Goal: Navigation & Orientation: Find specific page/section

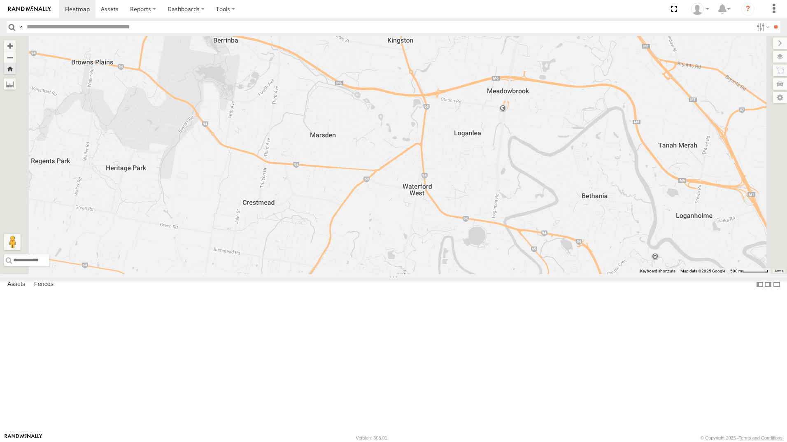
drag, startPoint x: 59, startPoint y: 70, endPoint x: 234, endPoint y: 130, distance: 184.9
click at [0, 0] on div "Spare - 269 EH7" at bounding box center [0, 0] width 0 height 0
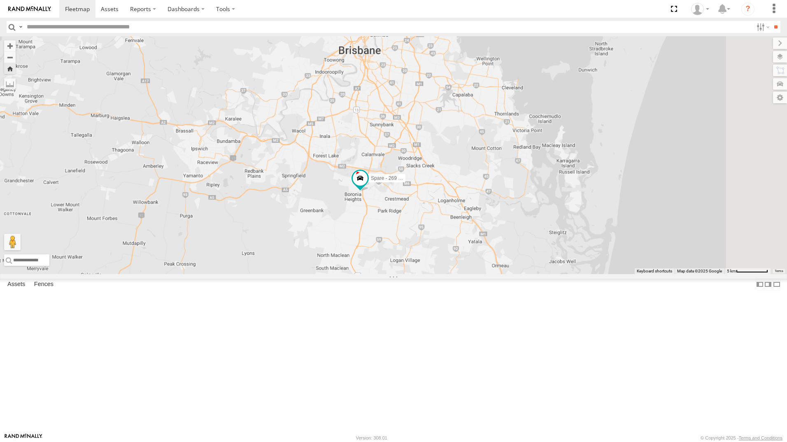
drag, startPoint x: 726, startPoint y: 241, endPoint x: 639, endPoint y: 283, distance: 97.3
click at [639, 274] on div "Spare - 269 EH7" at bounding box center [393, 155] width 787 height 238
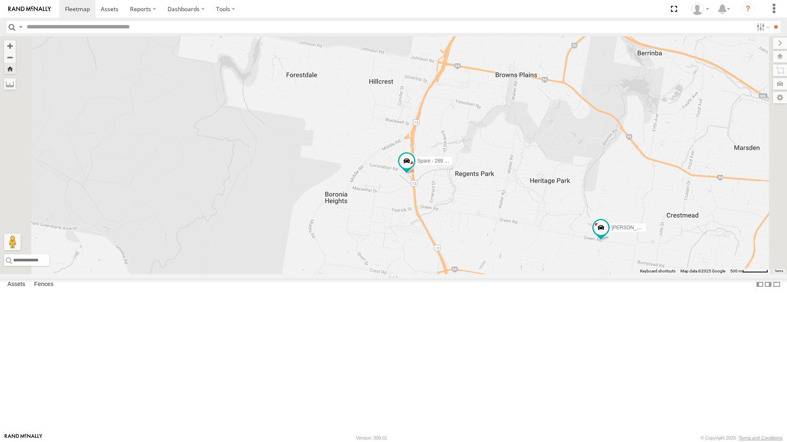
click at [0, 0] on div "All Assets" at bounding box center [0, 0] width 0 height 0
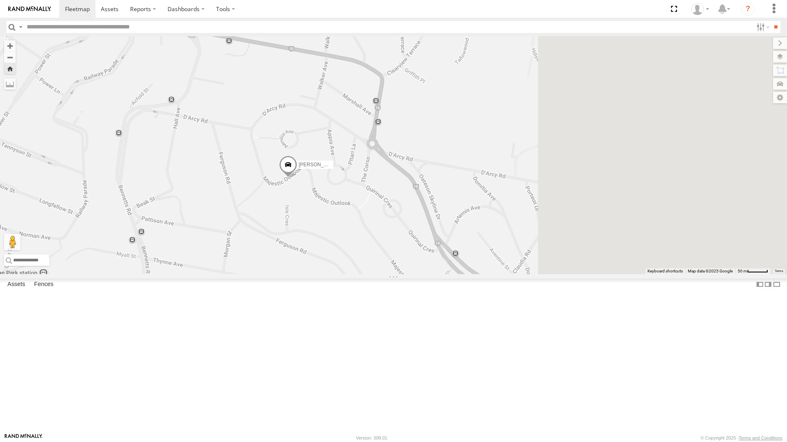
drag, startPoint x: 622, startPoint y: 235, endPoint x: 448, endPoint y: 259, distance: 175.4
click at [448, 259] on div "[PERSON_NAME]" at bounding box center [393, 155] width 787 height 238
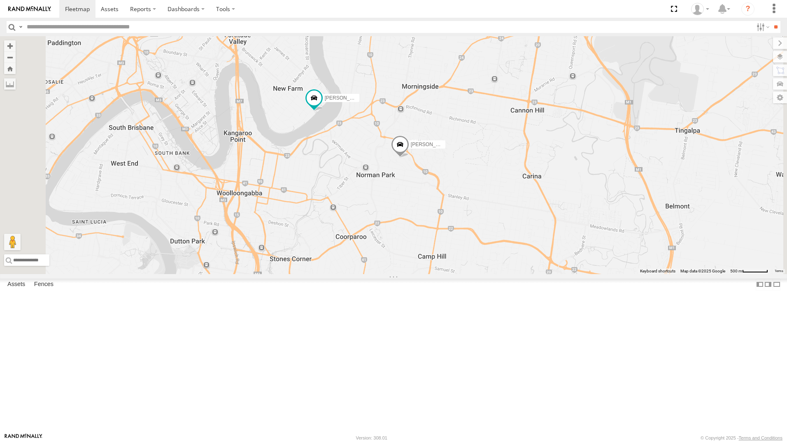
click at [0, 0] on div "All Assets" at bounding box center [0, 0] width 0 height 0
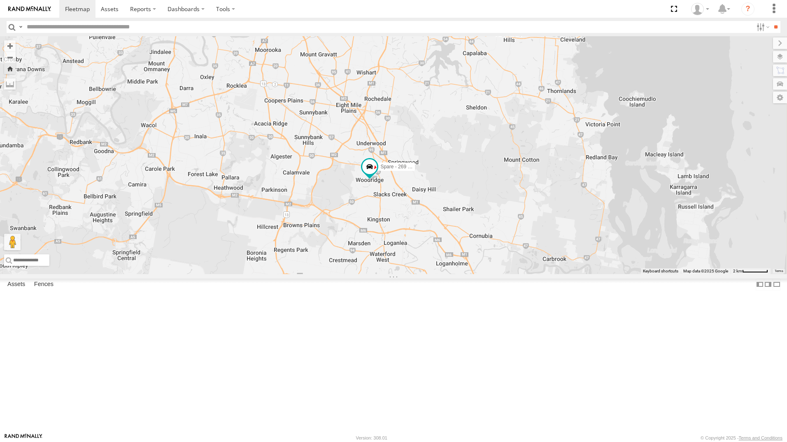
drag, startPoint x: 523, startPoint y: 222, endPoint x: 442, endPoint y: 262, distance: 90.1
click at [442, 262] on div "Spare - 269 EH7" at bounding box center [393, 155] width 787 height 238
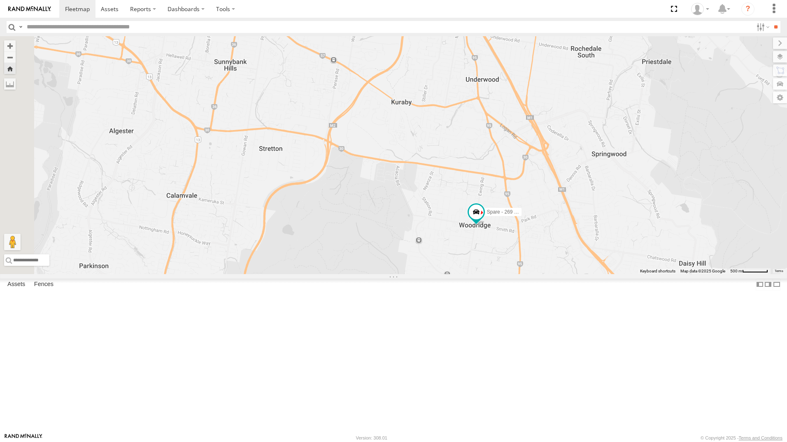
drag, startPoint x: 442, startPoint y: 224, endPoint x: 537, endPoint y: 277, distance: 108.6
click at [537, 274] on div "Spare - 269 EH7" at bounding box center [393, 155] width 787 height 238
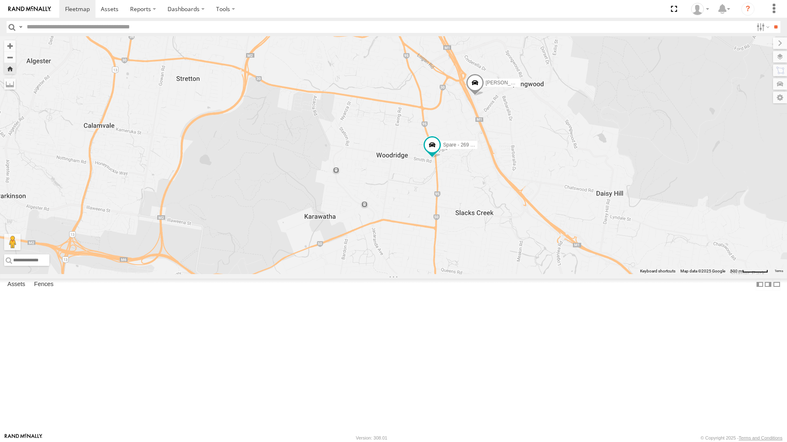
click at [0, 0] on div "Spare - 269 EH7" at bounding box center [0, 0] width 0 height 0
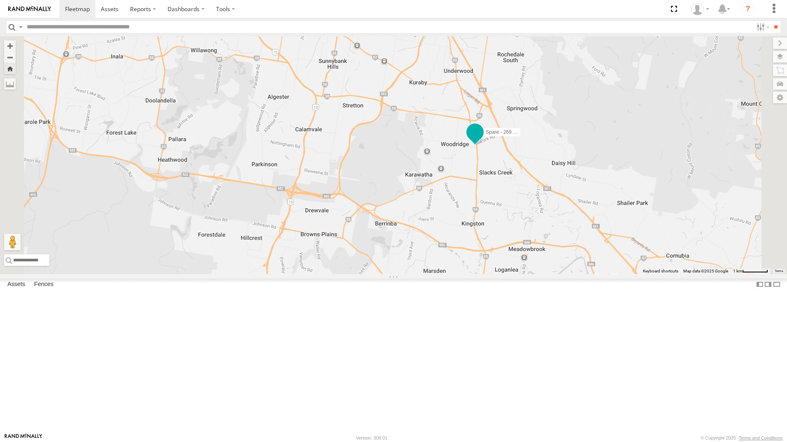
click at [483, 140] on span at bounding box center [475, 132] width 15 height 15
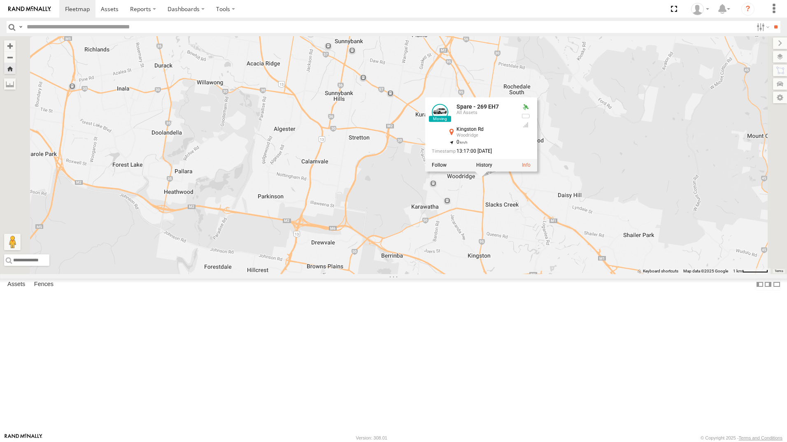
drag, startPoint x: 379, startPoint y: 143, endPoint x: 387, endPoint y: 179, distance: 36.3
click at [387, 179] on div "Spare - 269 EH7 Spare - 269 EH7 All Assets Kingston Rd Woodridge -27.62958 , 15…" at bounding box center [393, 155] width 787 height 238
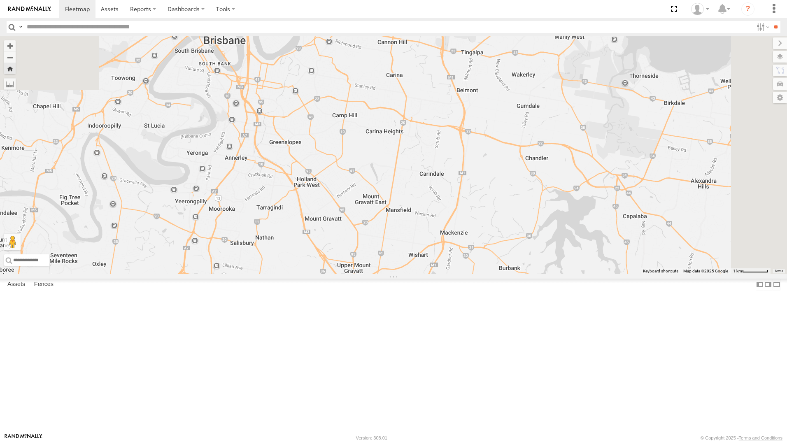
drag, startPoint x: 495, startPoint y: 126, endPoint x: 158, endPoint y: 323, distance: 390.5
click at [461, 274] on div "Spare - 269 EH7 Spare - 269 EH7 All Assets Kingston Rd Woodridge -27.62958 , 15…" at bounding box center [393, 155] width 787 height 238
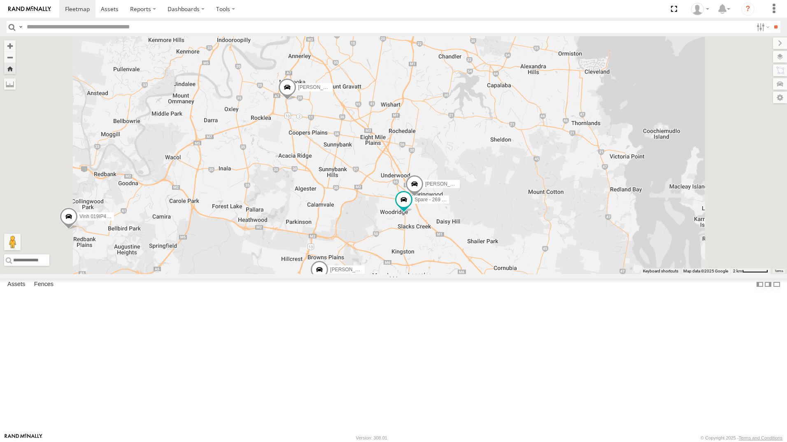
click at [381, 211] on div "Nathan - 017IP4 Ian Tom - 571IW2 Mitchell B - Corolla Hatch Benjamin Fidow - 36…" at bounding box center [393, 155] width 787 height 238
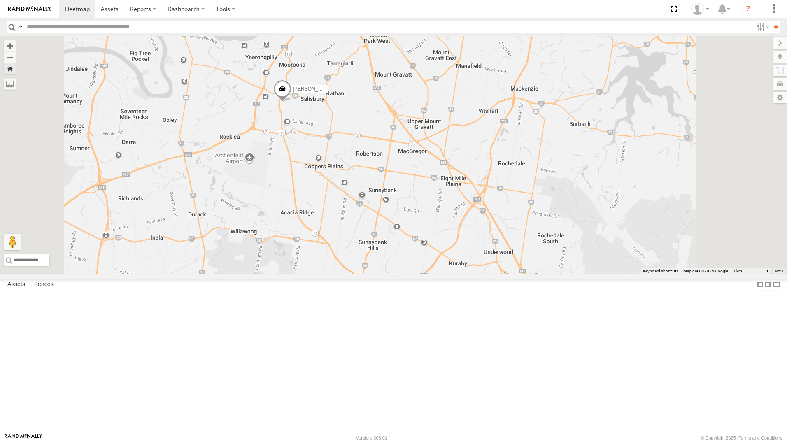
click at [292, 102] on span at bounding box center [282, 91] width 18 height 22
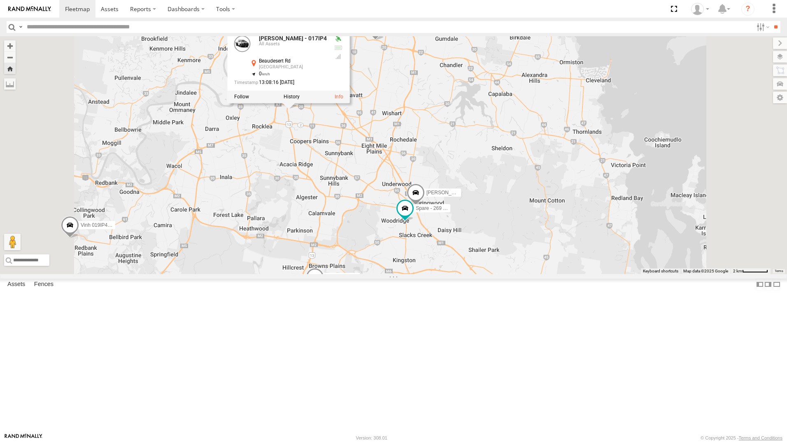
click at [434, 274] on div "Nathan - 017IP4 Ian Tom - 571IW2 Mitchell B - Corolla Hatch Benjamin Fidow - 36…" at bounding box center [393, 155] width 787 height 238
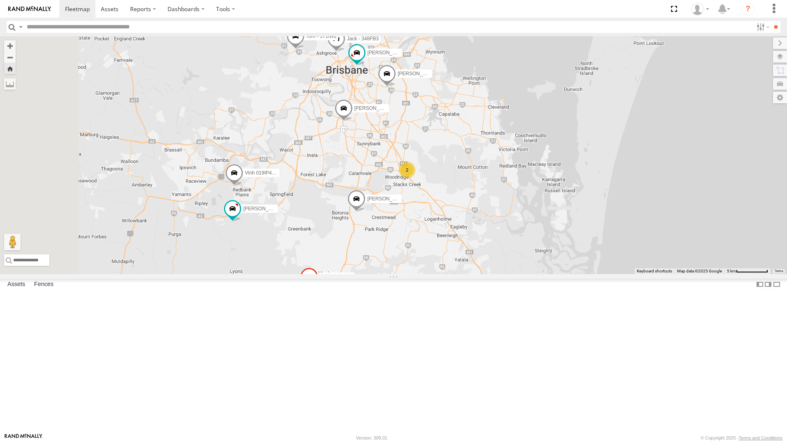
drag, startPoint x: 354, startPoint y: 203, endPoint x: 426, endPoint y: 210, distance: 72.4
click at [426, 210] on div "Nathan - 017IP4 Ian Tom - 571IW2 Mitchell B - Corolla Hatch Benjamin Fidow - 36…" at bounding box center [393, 155] width 787 height 238
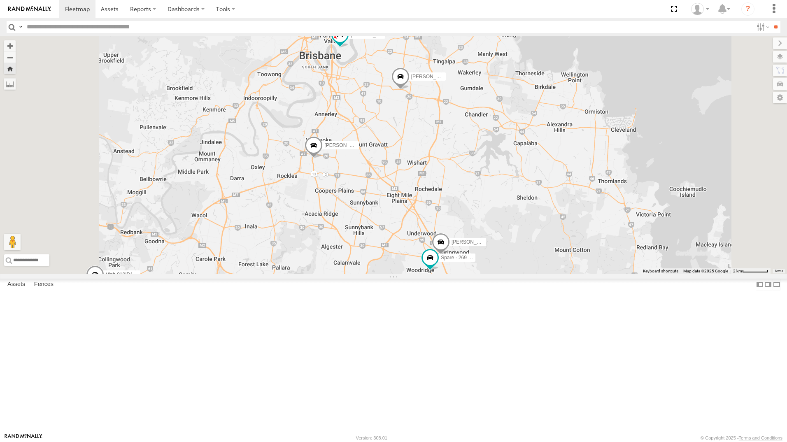
click at [410, 90] on span at bounding box center [401, 79] width 18 height 22
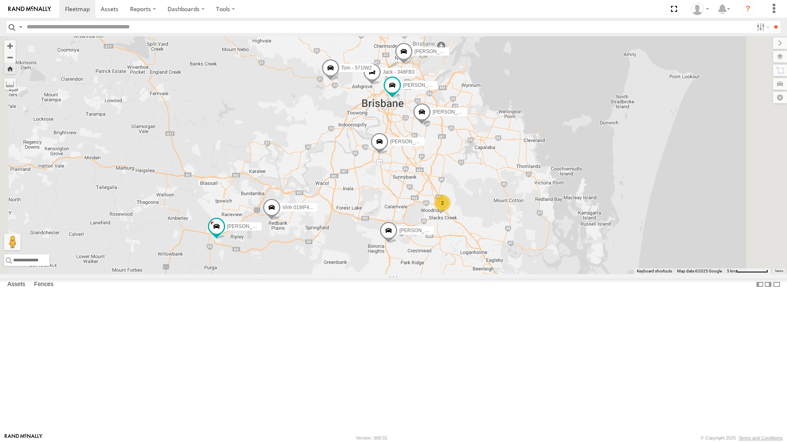
drag, startPoint x: 65, startPoint y: 78, endPoint x: 198, endPoint y: 109, distance: 136.6
click at [0, 0] on div "All Assets" at bounding box center [0, 0] width 0 height 0
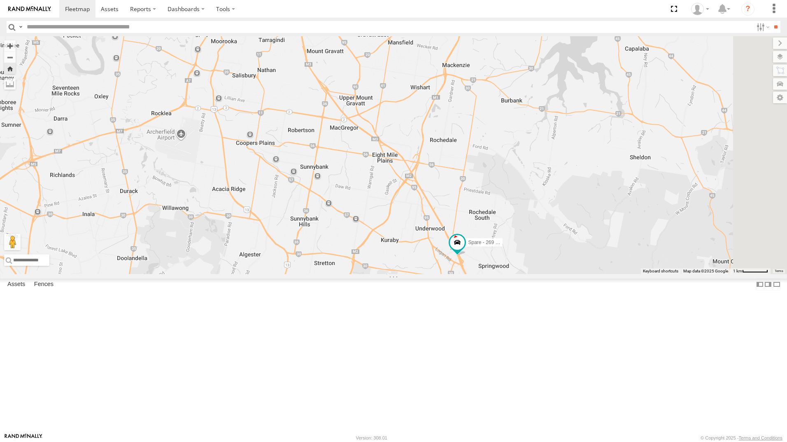
drag, startPoint x: 515, startPoint y: 221, endPoint x: 497, endPoint y: 262, distance: 44.5
click at [497, 262] on div "Spare - 269 EH7" at bounding box center [393, 155] width 787 height 238
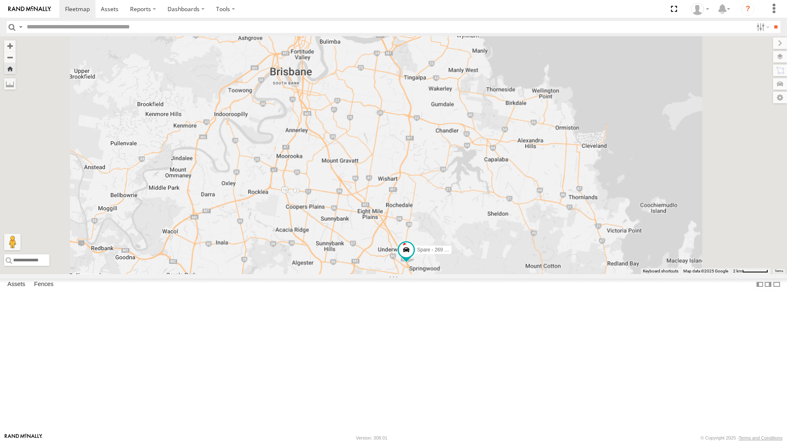
drag, startPoint x: 525, startPoint y: 208, endPoint x: 517, endPoint y: 245, distance: 38.0
click at [517, 227] on div "Spare - 269 EH7" at bounding box center [393, 155] width 787 height 238
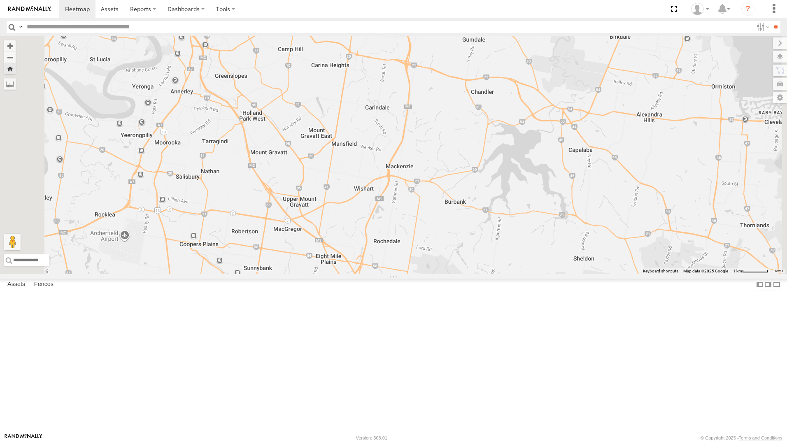
drag, startPoint x: 501, startPoint y: 203, endPoint x: 504, endPoint y: 221, distance: 18.7
click at [504, 224] on div "Spare - 269 EH7" at bounding box center [393, 155] width 787 height 238
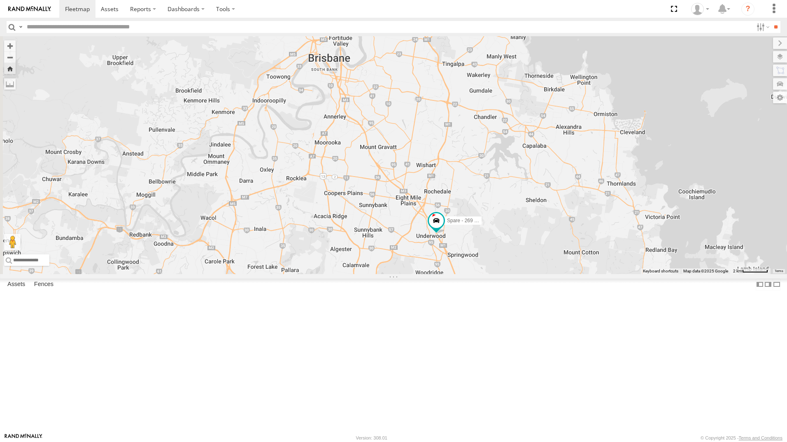
drag, startPoint x: 362, startPoint y: 223, endPoint x: 429, endPoint y: 228, distance: 67.7
click at [429, 228] on div "Spare - 269 EH7" at bounding box center [393, 155] width 787 height 238
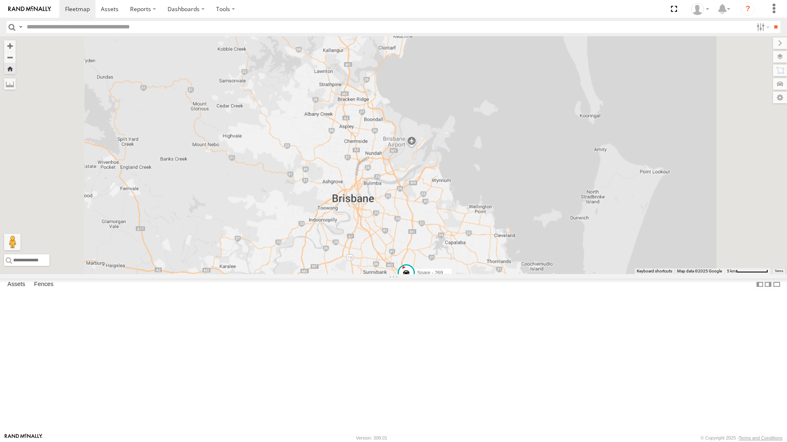
drag, startPoint x: 437, startPoint y: 329, endPoint x: 447, endPoint y: 280, distance: 50.1
click at [447, 274] on div "Spare - 269 EH7" at bounding box center [393, 155] width 787 height 238
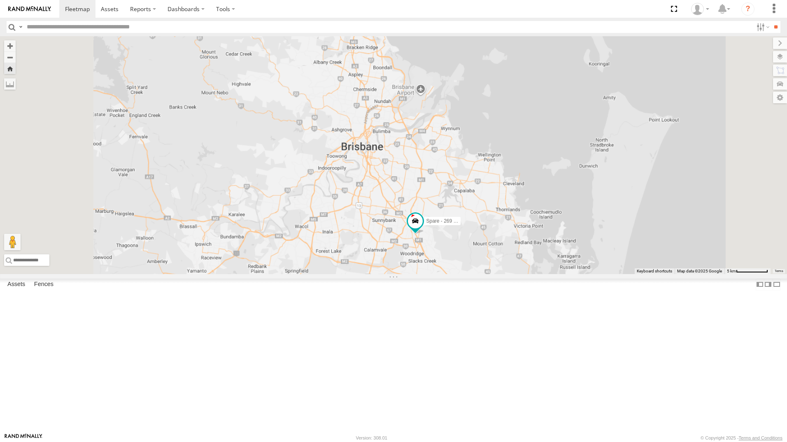
scroll to position [48, 0]
drag, startPoint x: 68, startPoint y: 371, endPoint x: 293, endPoint y: 326, distance: 229.9
click at [0, 0] on div "[PERSON_NAME] - 018 IP4" at bounding box center [0, 0] width 0 height 0
click at [0, 0] on div at bounding box center [0, 0] width 0 height 0
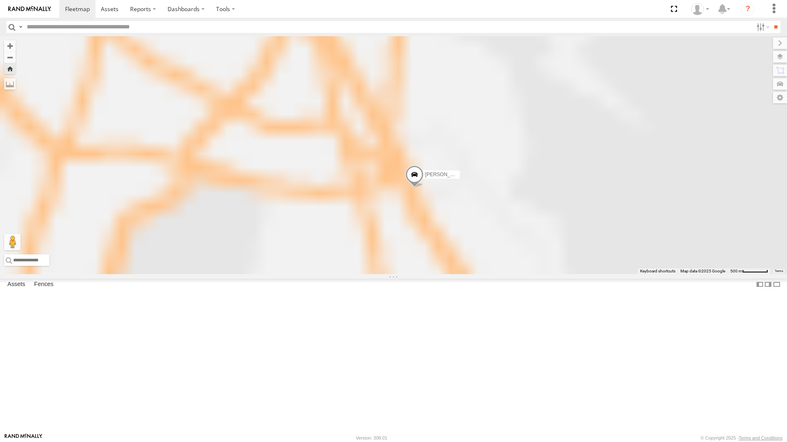
scroll to position [0, 0]
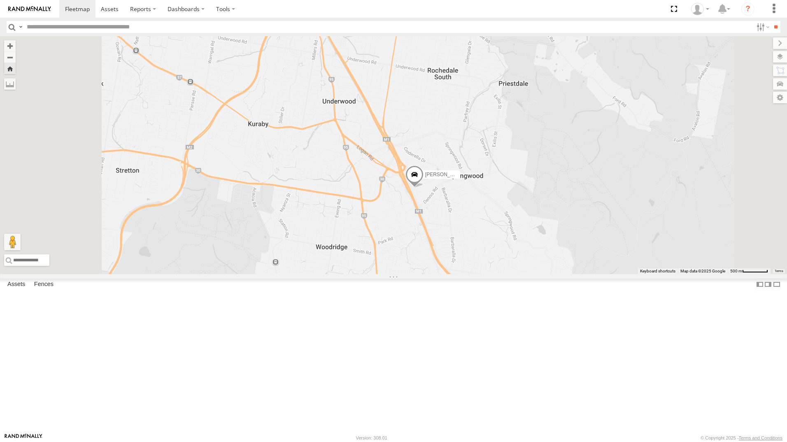
drag, startPoint x: 50, startPoint y: 87, endPoint x: 140, endPoint y: 112, distance: 93.2
click at [0, 0] on div "Spare - 269 EH7 All Assets" at bounding box center [0, 0] width 0 height 0
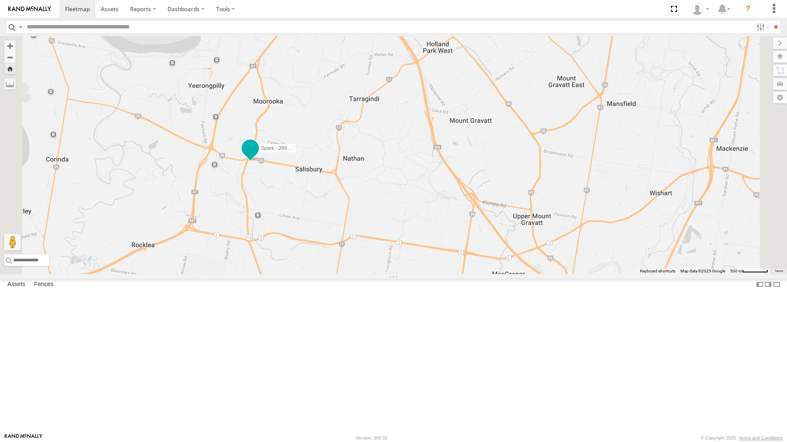
click at [258, 156] on span at bounding box center [250, 148] width 15 height 15
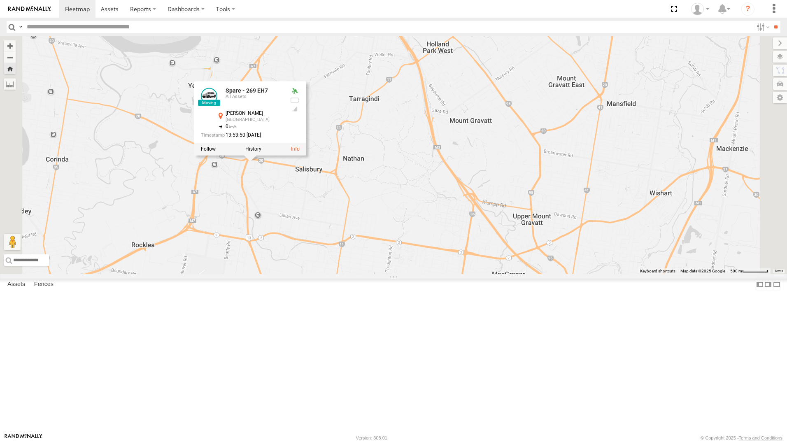
click at [465, 233] on div "Spare - 269 EH7 Spare - 269 EH7 All Assets Evans Rd Salisbury -27.544 , 153.021…" at bounding box center [393, 155] width 787 height 238
click at [398, 274] on div "Spare - 269 EH7 Spare - 269 EH7 All Assets Evans Rd Salisbury -27.544 , 153.021…" at bounding box center [393, 155] width 787 height 238
click at [278, 274] on div "Spare - 269 EH7 Spare - 269 EH7 All Assets Evans Rd Salisbury -27.544 , 153.021…" at bounding box center [393, 155] width 787 height 238
click at [284, 186] on div "Spare - 269 EH7 Spare - 269 EH7 All Assets Evans Rd Salisbury -27.544 , 153.021…" at bounding box center [393, 155] width 787 height 238
click at [386, 126] on div "Spare - 269 EH7 Spare - 269 EH7 All Assets Evans Rd Salisbury -27.544 , 153.021…" at bounding box center [393, 155] width 787 height 238
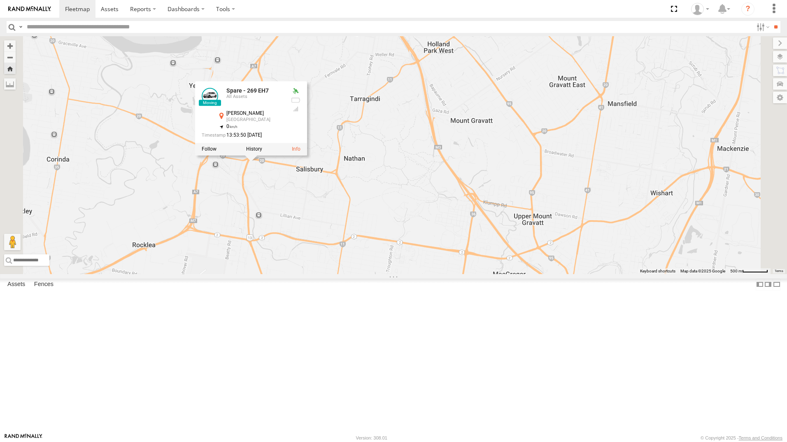
drag, startPoint x: 481, startPoint y: 217, endPoint x: 469, endPoint y: 234, distance: 20.3
click at [480, 219] on div "Spare - 269 EH7 Spare - 269 EH7 All Assets Evans Rd Salisbury -27.544 , 153.021…" at bounding box center [393, 155] width 787 height 238
click at [372, 259] on div "Spare - 269 EH7 Spare - 269 EH7 All Assets Evans Rd Salisbury -27.544 , 153.021…" at bounding box center [393, 155] width 787 height 238
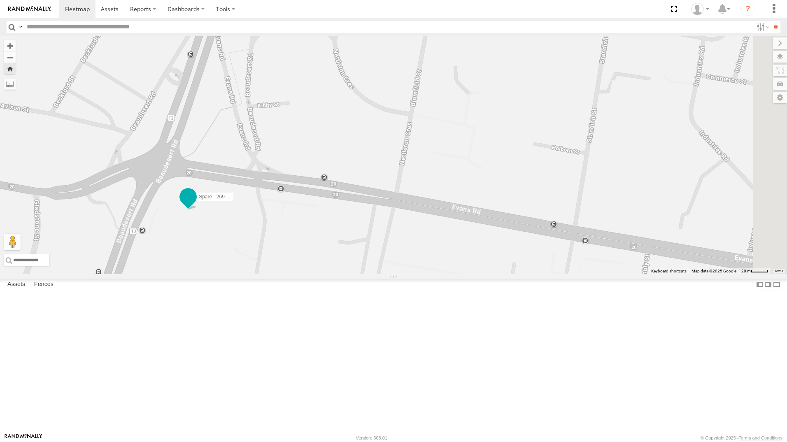
click at [196, 205] on span at bounding box center [188, 197] width 15 height 15
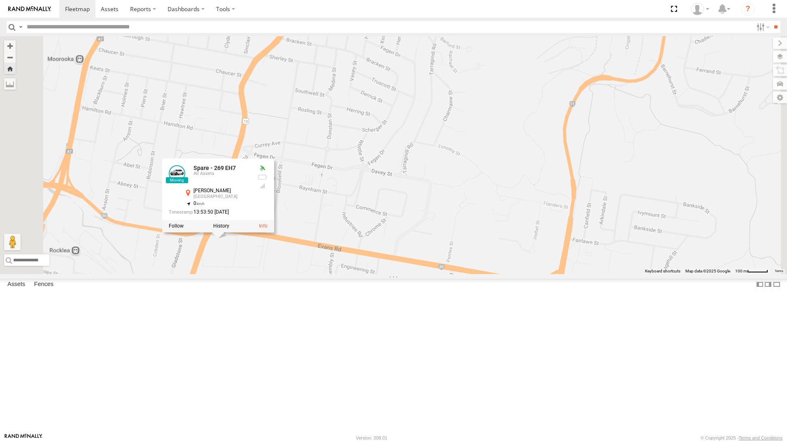
drag, startPoint x: 276, startPoint y: 338, endPoint x: 315, endPoint y: 341, distance: 40.0
click at [315, 274] on div "Spare - 269 EH7 Spare - 269 EH7 All Assets Evans Rd Salisbury -27.544 , 153.021…" at bounding box center [393, 155] width 787 height 238
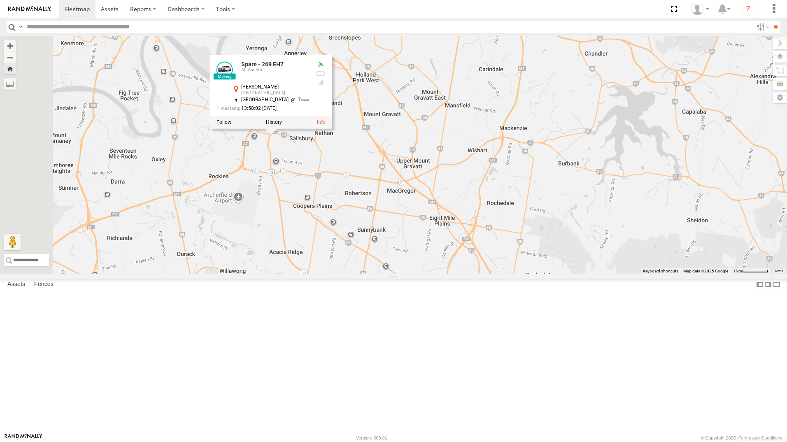
click at [326, 274] on div "Spare - 269 EH7 Spare - 269 EH7 All Assets Evans Rd Salisbury -27.54412 , 153.0…" at bounding box center [393, 155] width 787 height 238
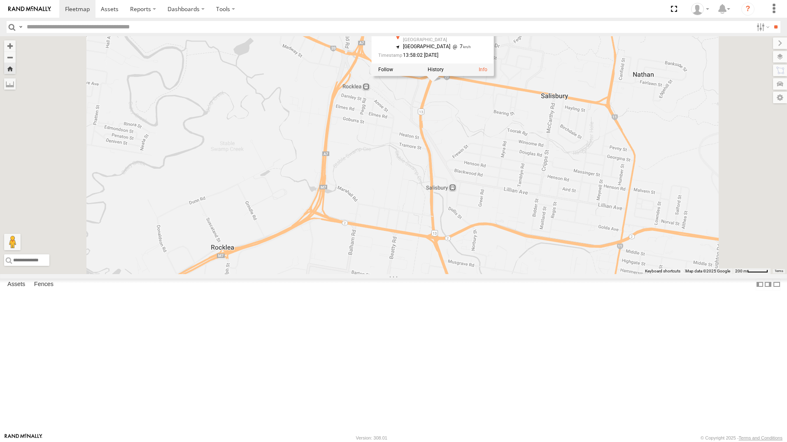
drag, startPoint x: 398, startPoint y: 332, endPoint x: 415, endPoint y: 309, distance: 28.7
click at [415, 274] on div "Spare - 269 EH7 Spare - 269 EH7 All Assets Evans Rd Salisbury -27.54412 , 153.0…" at bounding box center [393, 155] width 787 height 238
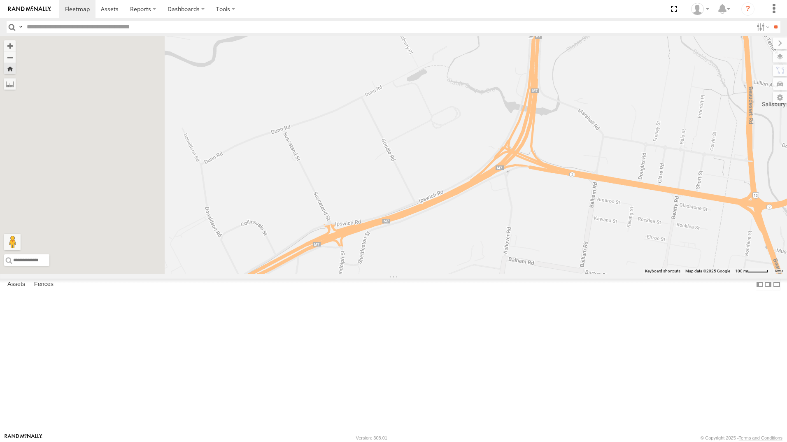
drag, startPoint x: 322, startPoint y: 277, endPoint x: 414, endPoint y: 258, distance: 94.6
click at [414, 258] on div "Spare - 269 EH7 Spare - 269 EH7 All Assets Evans Rd Salisbury -27.54412 , 153.0…" at bounding box center [393, 155] width 787 height 238
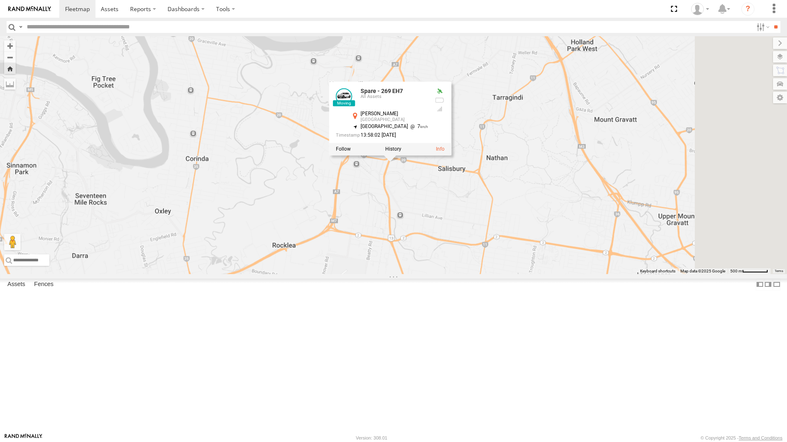
drag, startPoint x: 561, startPoint y: 259, endPoint x: 458, endPoint y: 326, distance: 123.2
click at [458, 274] on div "Spare - 269 EH7 Spare - 269 EH7 All Assets Evans Rd Salisbury -27.54412 , 153.0…" at bounding box center [393, 155] width 787 height 238
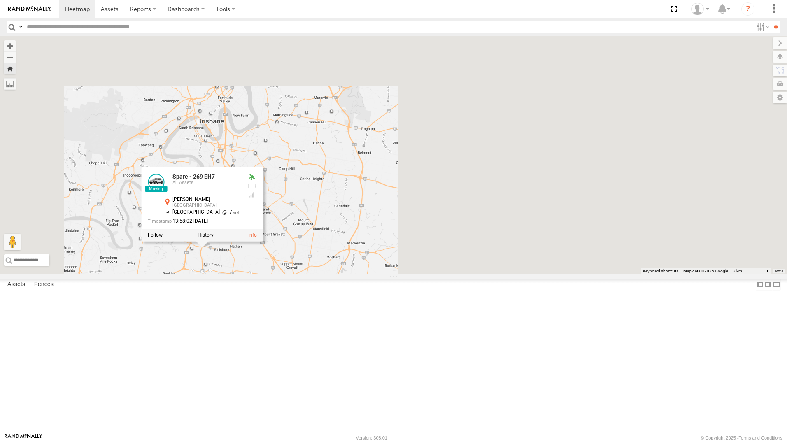
drag, startPoint x: 622, startPoint y: 186, endPoint x: 211, endPoint y: 299, distance: 425.8
click at [211, 274] on div "Spare - 269 EH7 Spare - 269 EH7 All Assets Evans Rd Salisbury -27.54412 , 153.0…" at bounding box center [393, 155] width 787 height 238
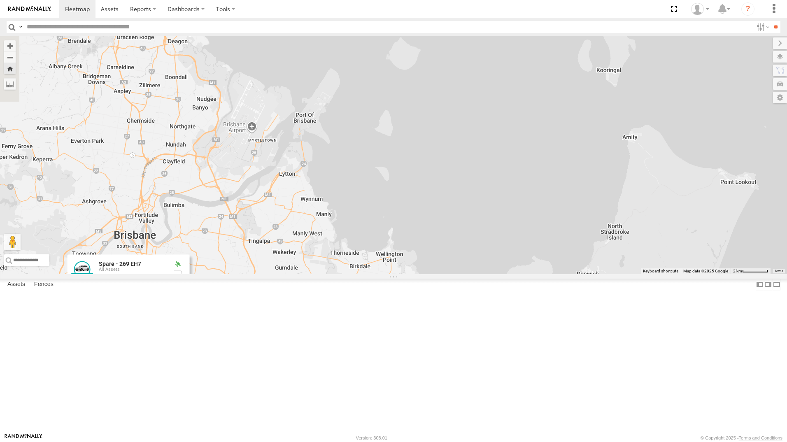
drag, startPoint x: 392, startPoint y: 257, endPoint x: 402, endPoint y: 262, distance: 11.6
click at [404, 264] on div "Spare - 269 EH7 Spare - 269 EH7 All Assets Evans Rd Salisbury -27.54412 , 153.0…" at bounding box center [393, 155] width 787 height 238
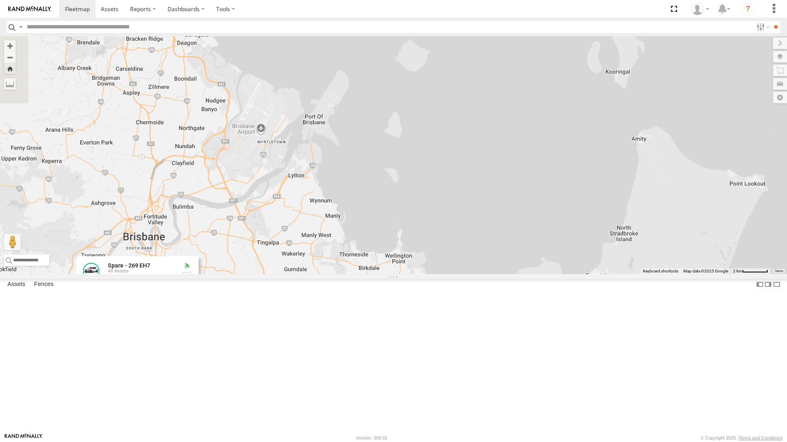
click at [0, 0] on div "[PERSON_NAME]" at bounding box center [0, 0] width 0 height 0
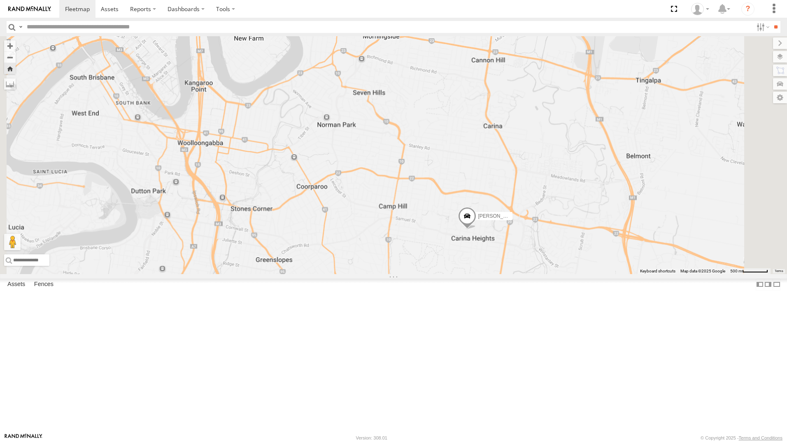
drag, startPoint x: 579, startPoint y: 190, endPoint x: 579, endPoint y: 309, distance: 119.0
click at [579, 274] on div "[PERSON_NAME]" at bounding box center [393, 155] width 787 height 238
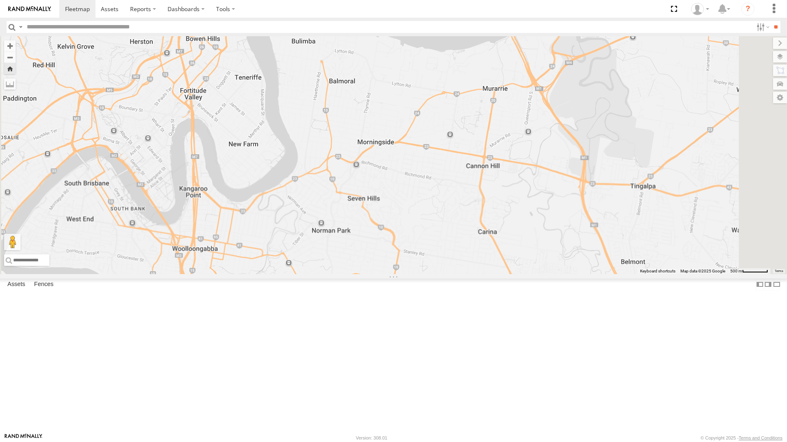
drag, startPoint x: 448, startPoint y: 274, endPoint x: 436, endPoint y: 266, distance: 14.7
click at [436, 266] on div "[PERSON_NAME]" at bounding box center [393, 155] width 787 height 238
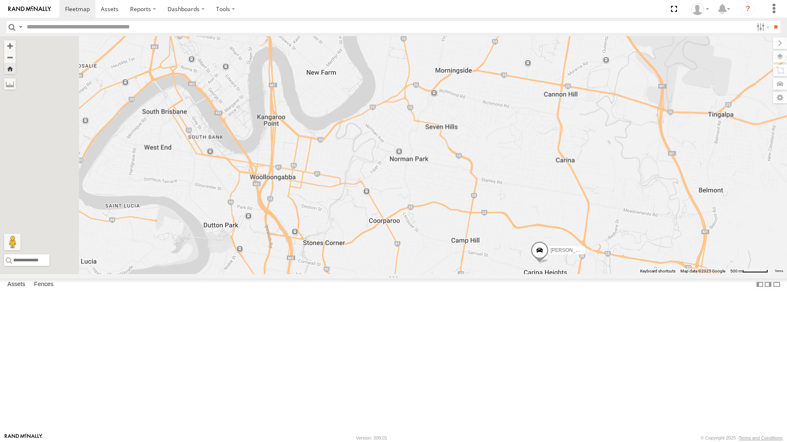
drag, startPoint x: 534, startPoint y: 305, endPoint x: 642, endPoint y: 194, distance: 155.2
click at [659, 186] on div "[PERSON_NAME]" at bounding box center [393, 155] width 787 height 238
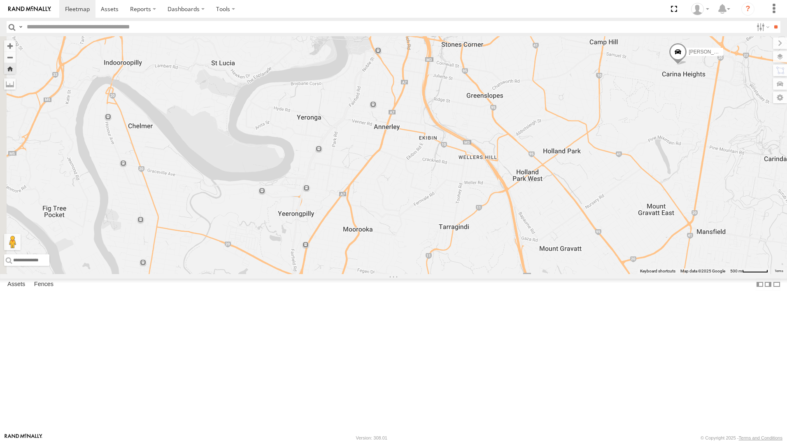
drag, startPoint x: 395, startPoint y: 320, endPoint x: 486, endPoint y: 169, distance: 176.1
click at [486, 169] on div "[PERSON_NAME]" at bounding box center [393, 155] width 787 height 238
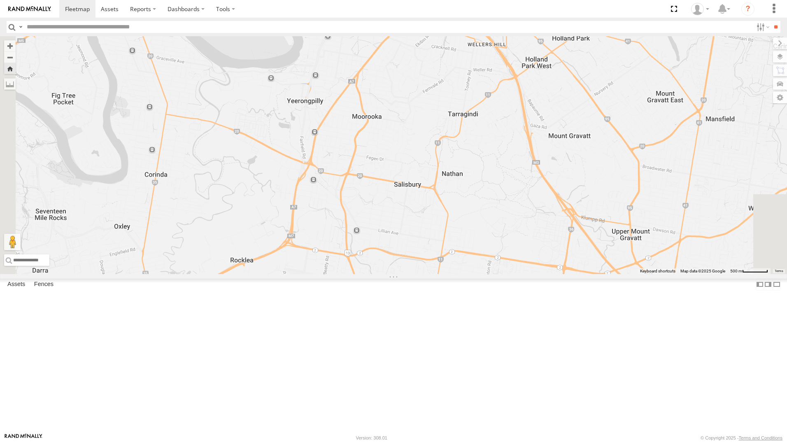
drag, startPoint x: 482, startPoint y: 224, endPoint x: 497, endPoint y: 160, distance: 65.7
click at [497, 160] on div "[PERSON_NAME]" at bounding box center [393, 155] width 787 height 238
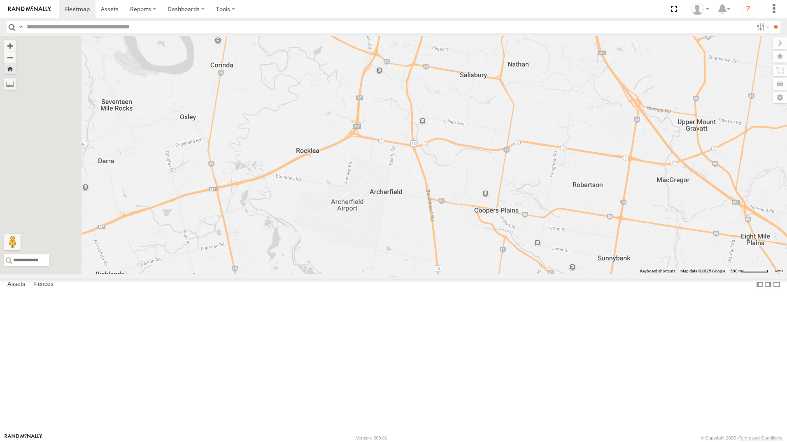
drag, startPoint x: 360, startPoint y: 309, endPoint x: 426, endPoint y: 199, distance: 128.4
click at [426, 199] on div "[PERSON_NAME]" at bounding box center [393, 155] width 787 height 238
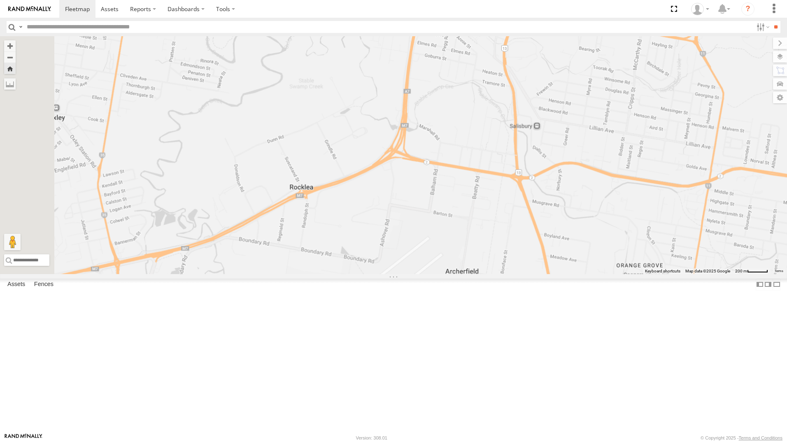
drag, startPoint x: 410, startPoint y: 149, endPoint x: 434, endPoint y: 262, distance: 116.2
click at [434, 262] on div "[PERSON_NAME]" at bounding box center [393, 155] width 787 height 238
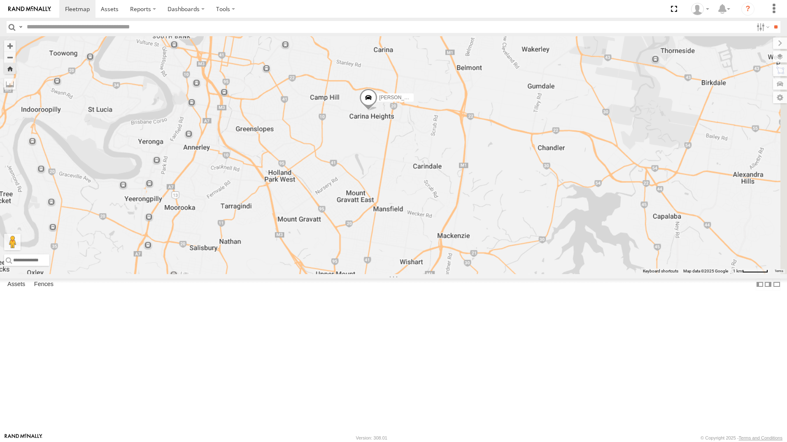
drag, startPoint x: 530, startPoint y: 191, endPoint x: 288, endPoint y: 306, distance: 268.2
click at [288, 274] on div "[PERSON_NAME]" at bounding box center [393, 155] width 787 height 238
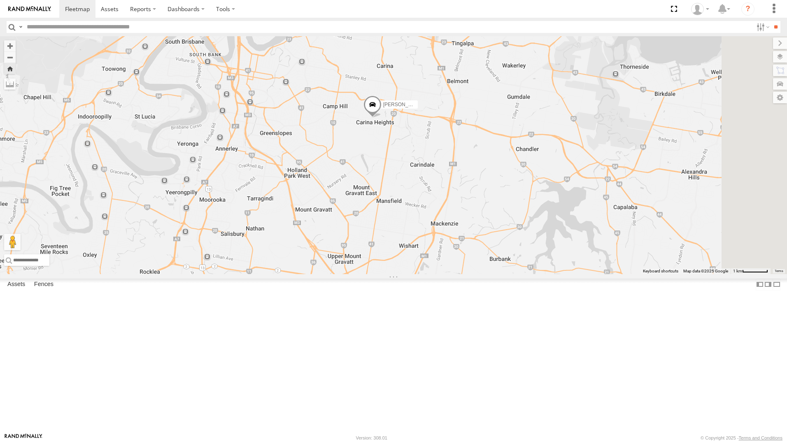
click at [382, 118] on span at bounding box center [373, 107] width 18 height 22
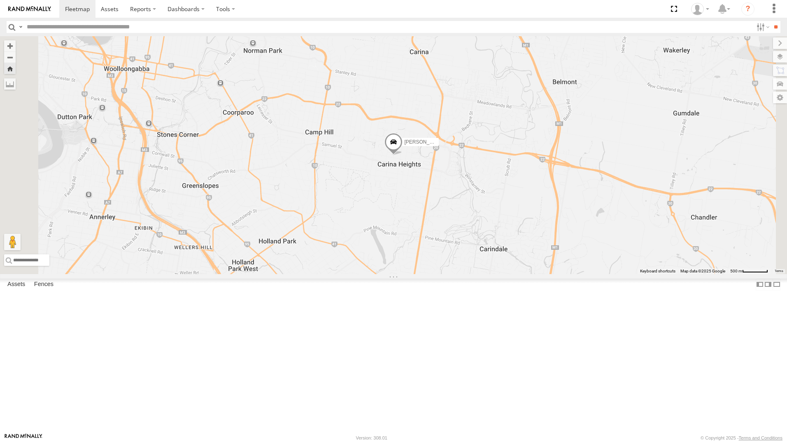
click at [403, 156] on span at bounding box center [394, 144] width 18 height 22
click at [0, 0] on div "[PERSON_NAME]" at bounding box center [0, 0] width 0 height 0
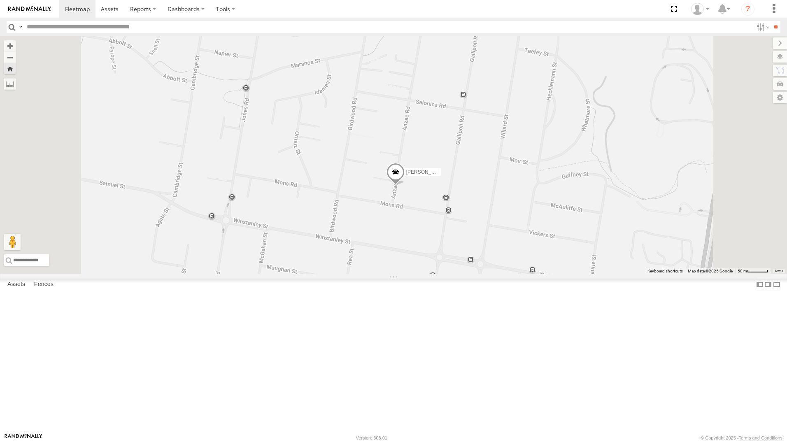
click at [405, 185] on span at bounding box center [396, 174] width 18 height 22
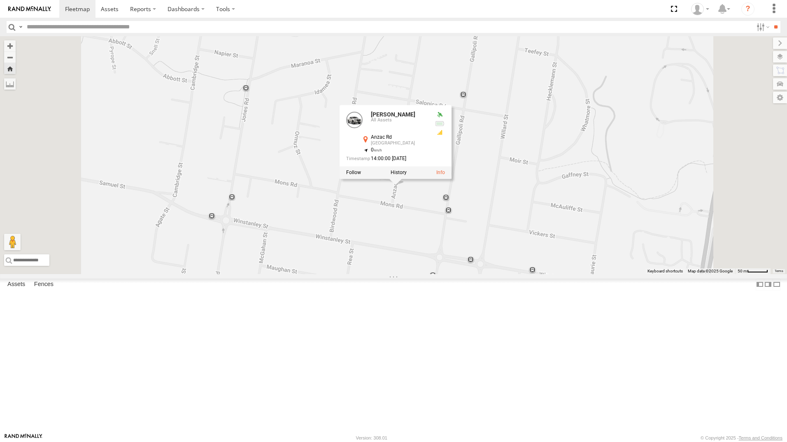
click at [0, 0] on div "All Assets" at bounding box center [0, 0] width 0 height 0
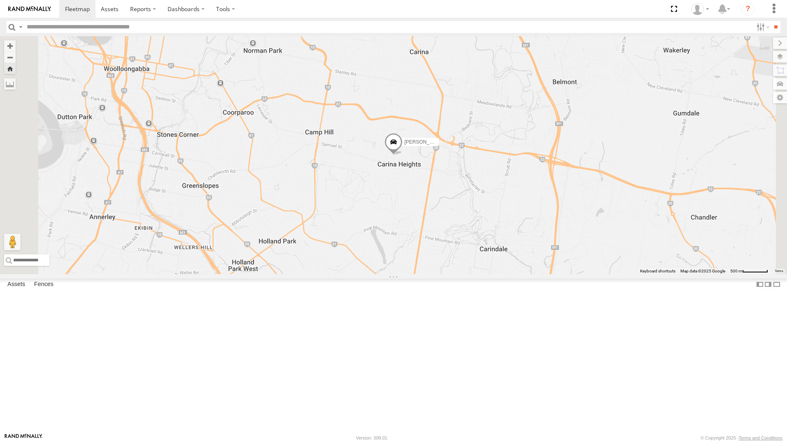
click at [403, 156] on span at bounding box center [394, 144] width 18 height 22
click at [250, 89] on span at bounding box center [241, 78] width 18 height 22
drag, startPoint x: 430, startPoint y: 201, endPoint x: 418, endPoint y: 203, distance: 11.7
click at [429, 201] on div "Ian Ian All Assets Jellicoe St Coorparoo -27.49017 , 153.05989 0 14:22:01 29/09…" at bounding box center [393, 155] width 787 height 238
click at [250, 89] on span at bounding box center [241, 78] width 18 height 22
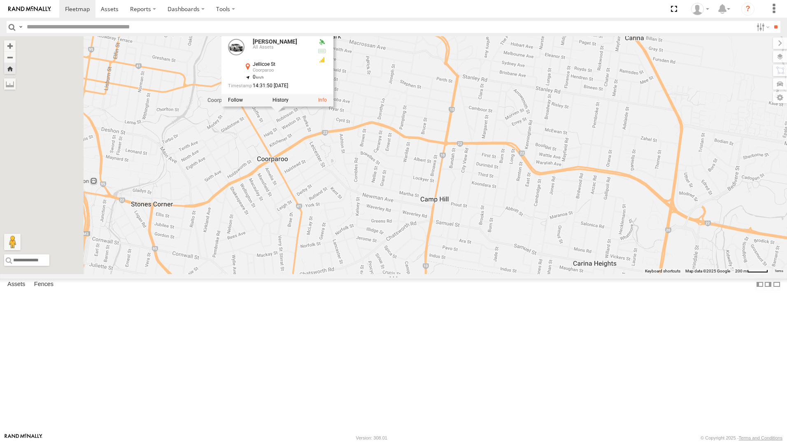
click at [483, 166] on div "Ian Ian All Assets Jellicoe St Coorparoo -27.49023 , 153.05977 0 14:31:50 29/09…" at bounding box center [393, 155] width 787 height 238
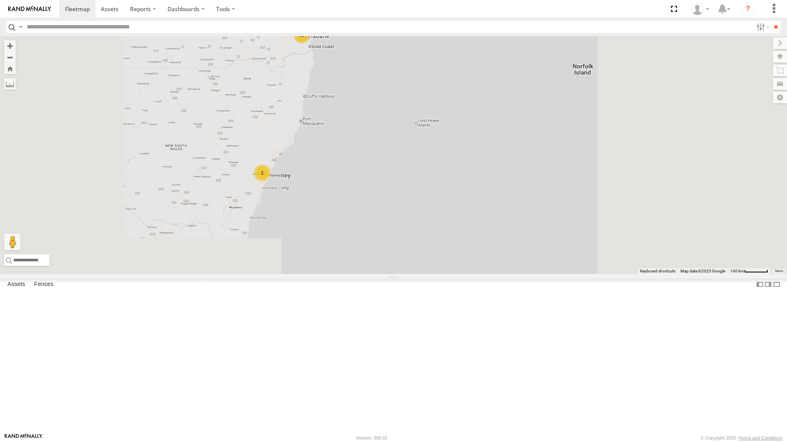
drag, startPoint x: 561, startPoint y: 151, endPoint x: 399, endPoint y: 128, distance: 163.5
click at [416, 212] on div "15 2" at bounding box center [393, 155] width 787 height 238
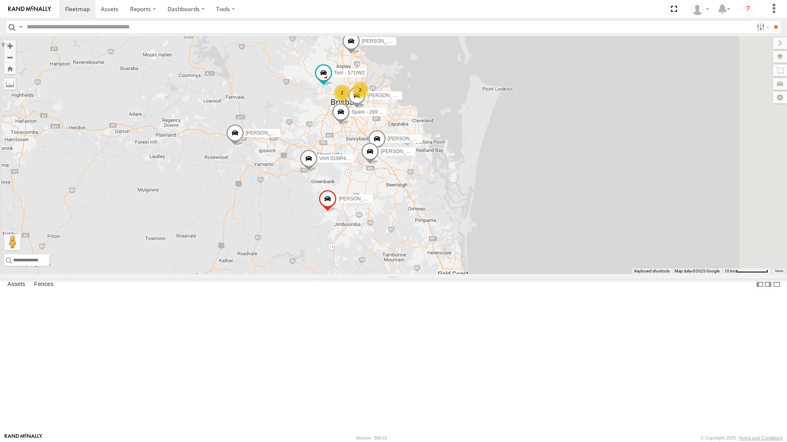
drag, startPoint x: 481, startPoint y: 147, endPoint x: 529, endPoint y: 121, distance: 53.6
click at [529, 121] on div "Tom - 571IW2 Mitchell B - Corolla Hatch Alex - 347FB3 2 Brandon - 350FB3 Benjam…" at bounding box center [393, 155] width 787 height 238
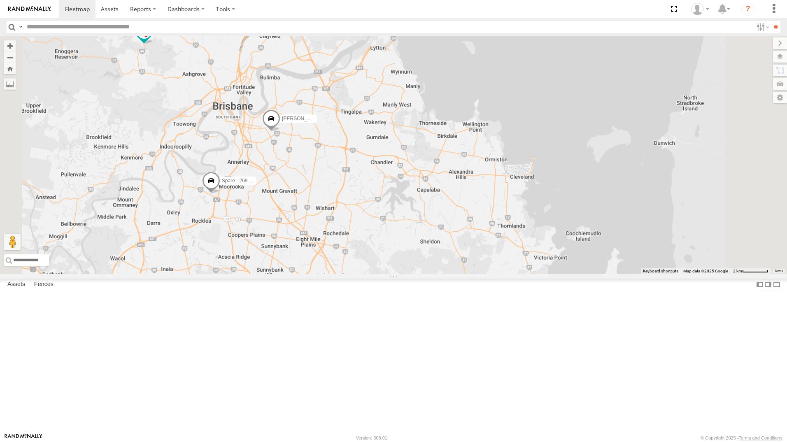
drag, startPoint x: 506, startPoint y: 163, endPoint x: 500, endPoint y: 150, distance: 13.8
click at [500, 150] on div "Tom - 571IW2 Mitchell B - Corolla Hatch Alex - 347FB3 Brandon - 350FB3 Benjamin…" at bounding box center [393, 155] width 787 height 238
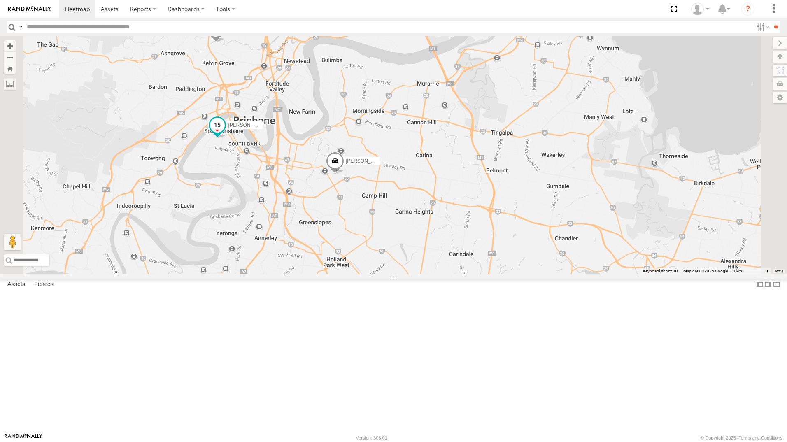
click at [225, 133] on span at bounding box center [217, 125] width 15 height 15
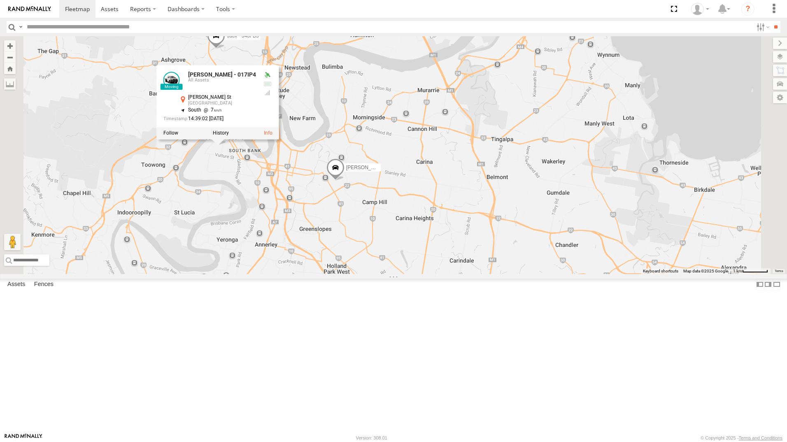
drag, startPoint x: 449, startPoint y: 210, endPoint x: 421, endPoint y: 229, distance: 33.8
click at [449, 220] on div "Tom - 571IW2 Mitchell B - Corolla Hatch Alex - 347FB3 Brandon - 350FB3 Benjamin…" at bounding box center [393, 155] width 787 height 238
click at [383, 260] on div "Tom - 571IW2 Mitchell B - Corolla Hatch Alex - 347FB3 Brandon - 350FB3 Benjamin…" at bounding box center [393, 155] width 787 height 238
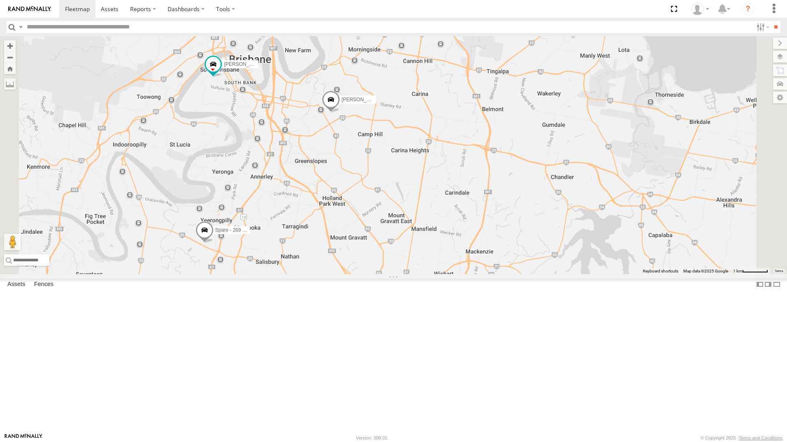
drag, startPoint x: 352, startPoint y: 304, endPoint x: 308, endPoint y: 295, distance: 45.4
click at [348, 234] on div "Tom - 571IW2 Mitchell B - Corolla Hatch Alex - 347FB3 Brandon - 350FB3 Benjamin…" at bounding box center [393, 155] width 787 height 238
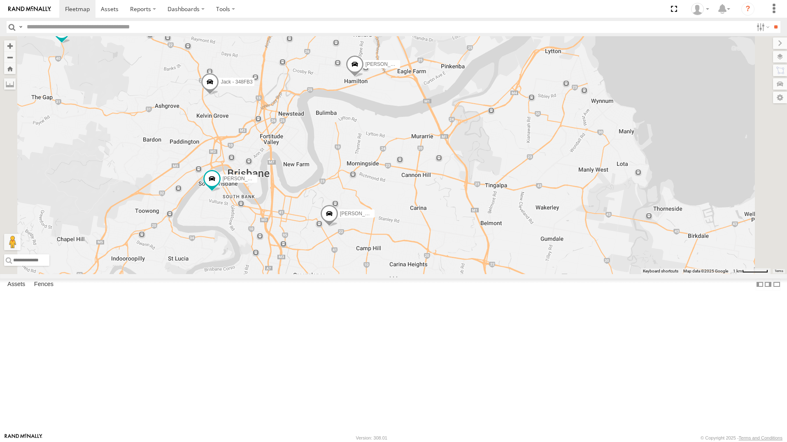
drag, startPoint x: 351, startPoint y: 224, endPoint x: 348, endPoint y: 340, distance: 115.8
click at [348, 274] on div "Tom - 571IW2 Mitchell B - Corolla Hatch Alex - 347FB3 Brandon - 350FB3 Benjamin…" at bounding box center [393, 155] width 787 height 238
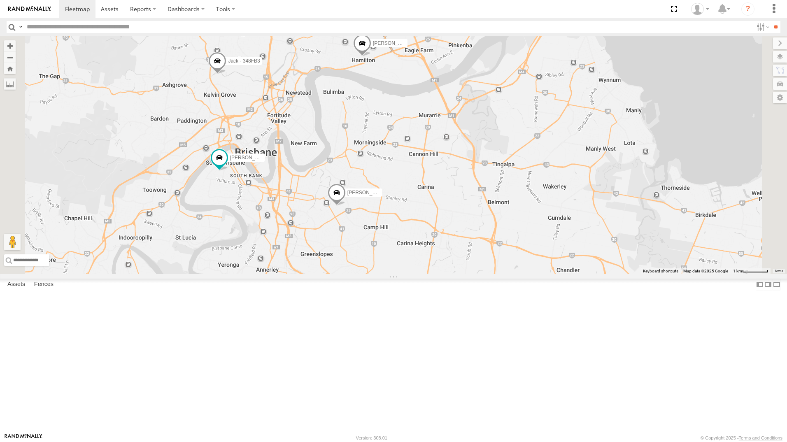
drag, startPoint x: 374, startPoint y: 340, endPoint x: 381, endPoint y: 315, distance: 25.5
click at [381, 274] on div "Tom - 571IW2 Mitchell B - Corolla Hatch Alex - 347FB3 Brandon - 350FB3 Benjamin…" at bounding box center [393, 155] width 787 height 238
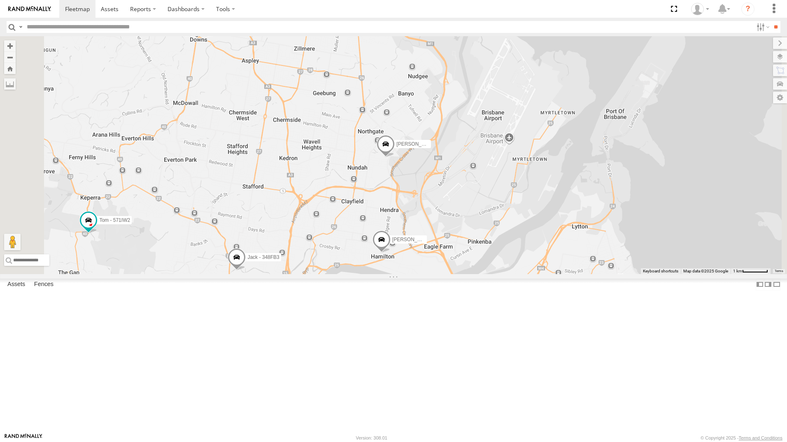
drag, startPoint x: 350, startPoint y: 108, endPoint x: 370, endPoint y: 301, distance: 194.2
click at [370, 274] on div "Tom - 571IW2 Mitchell B - Corolla Hatch Alex - 347FB3 Brandon - 350FB3 Benjamin…" at bounding box center [393, 155] width 787 height 238
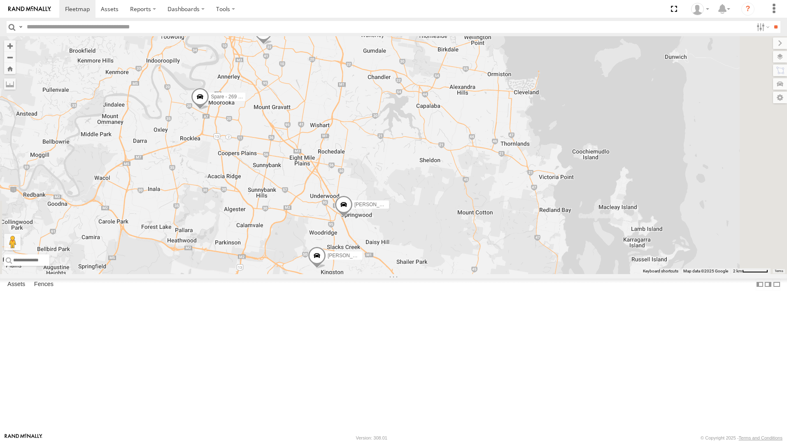
click at [729, 116] on div "Tom - 571IW2 Mitchell B - Corolla Hatch Alex - 347FB3 Brandon - 350FB3 Benjamin…" at bounding box center [393, 155] width 787 height 238
click at [0, 0] on div "All Assets" at bounding box center [0, 0] width 0 height 0
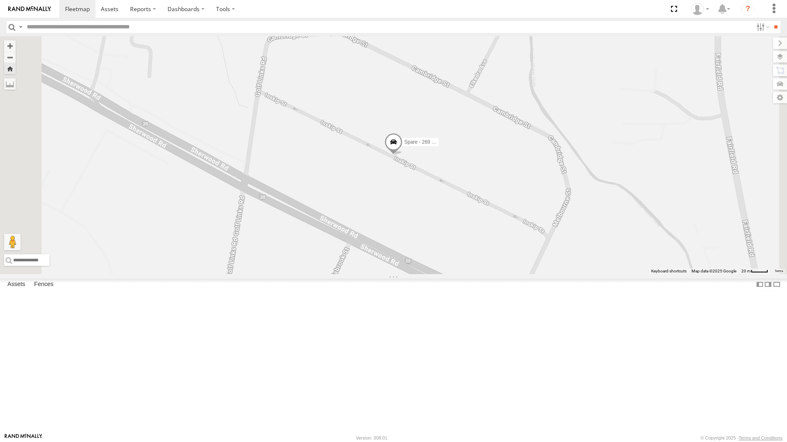
click at [403, 156] on span at bounding box center [394, 144] width 18 height 22
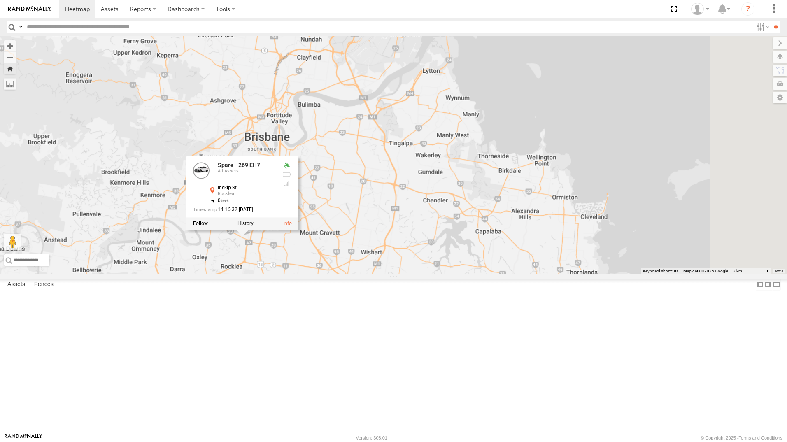
drag, startPoint x: 647, startPoint y: 318, endPoint x: 379, endPoint y: 356, distance: 271.2
click at [379, 274] on div "Spare - 269 EH7 Spare - 269 EH7 All Assets Inskip St Rocklea -27.53853 , 153.00…" at bounding box center [393, 155] width 787 height 238
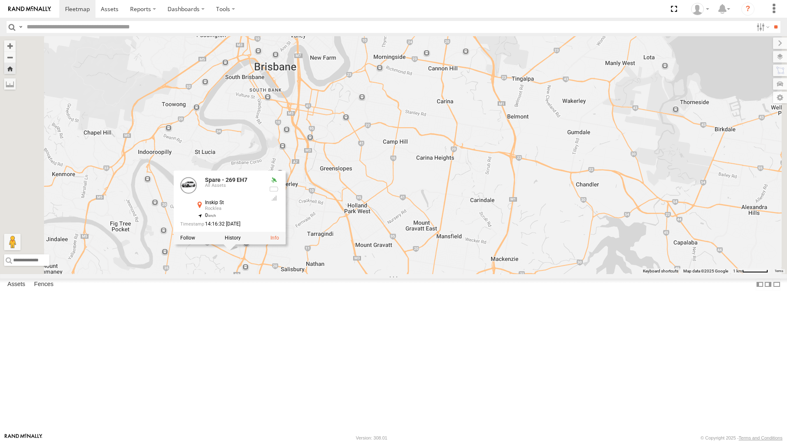
click at [448, 252] on div "Spare - 269 EH7 Spare - 269 EH7 All Assets Inskip St Rocklea -27.53853 , 153.00…" at bounding box center [393, 155] width 787 height 238
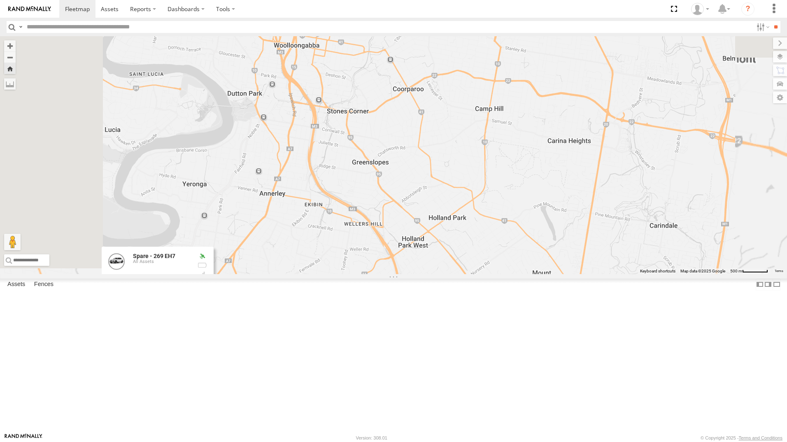
drag, startPoint x: 478, startPoint y: 236, endPoint x: 510, endPoint y: 233, distance: 32.3
click at [509, 233] on div "Spare - 269 EH7 Spare - 269 EH7 All Assets Inskip St Rocklea -27.53853 , 153.00…" at bounding box center [393, 155] width 787 height 238
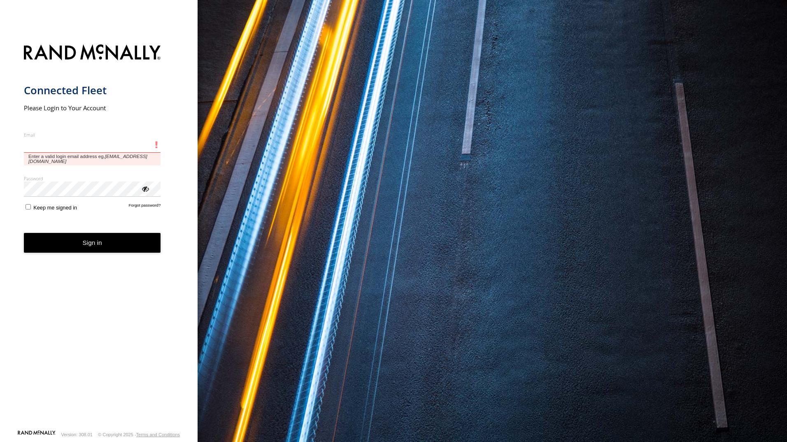
type input "**********"
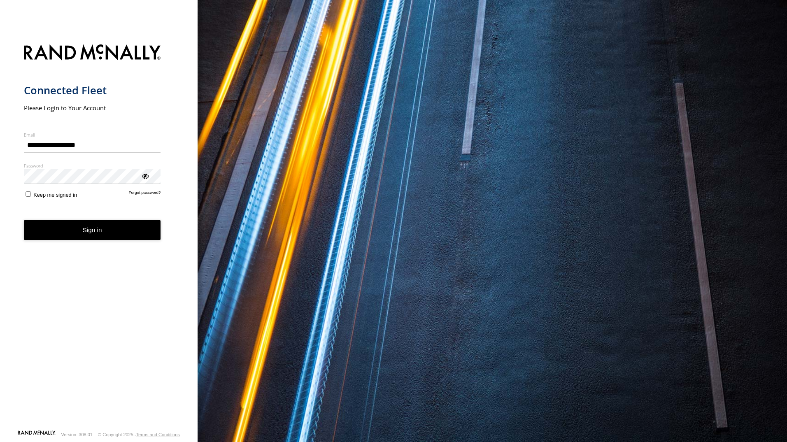
click at [80, 237] on button "Sign in" at bounding box center [92, 230] width 137 height 20
click at [151, 234] on button "Sign in" at bounding box center [92, 230] width 137 height 20
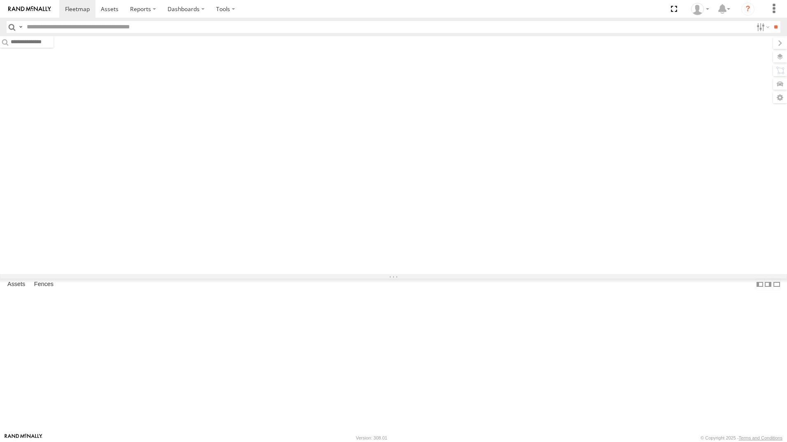
click at [250, 10] on section at bounding box center [422, 9] width 726 height 18
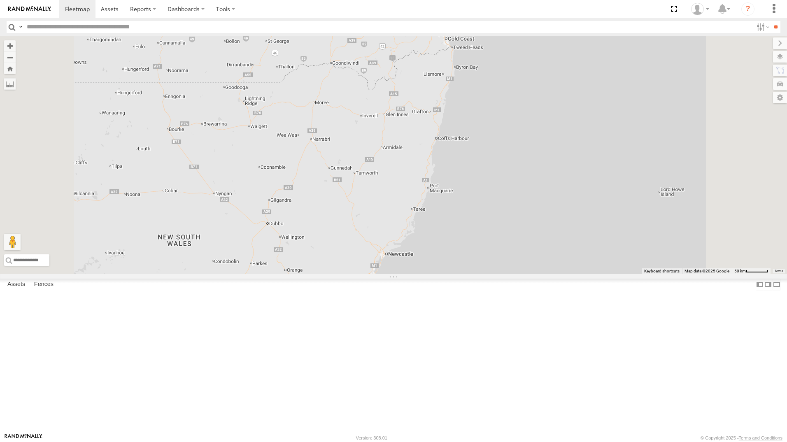
click at [0, 0] on div "All Assets" at bounding box center [0, 0] width 0 height 0
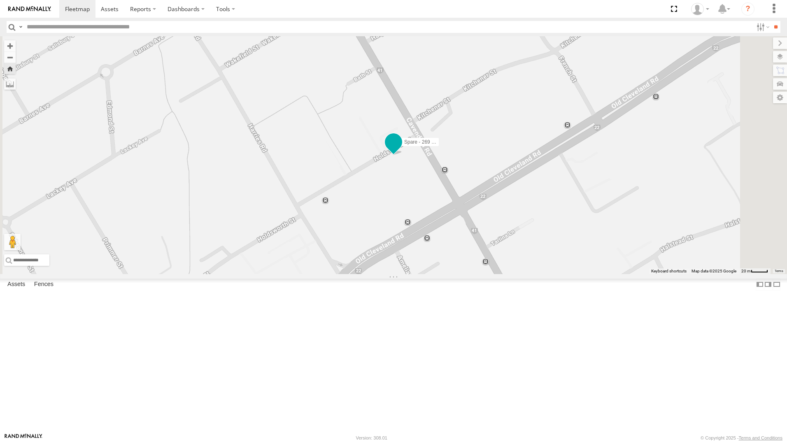
click at [401, 149] on span at bounding box center [393, 142] width 15 height 15
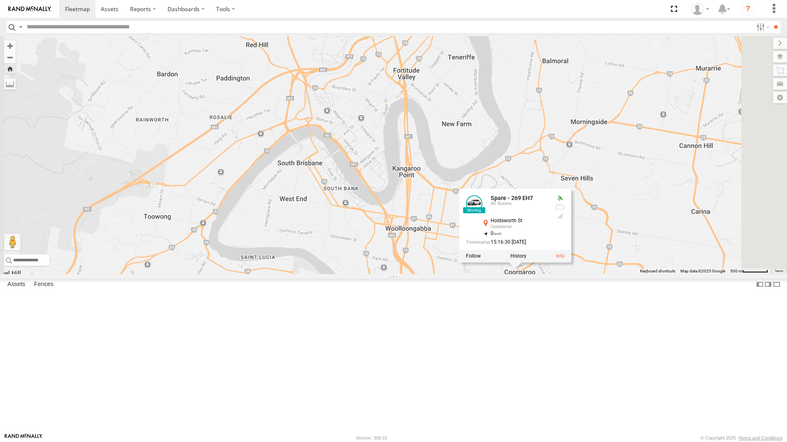
drag, startPoint x: 481, startPoint y: 278, endPoint x: 475, endPoint y: 290, distance: 13.4
click at [477, 274] on div "Spare - 269 EH7 Spare - 269 EH7 All Assets Holdsworth St Coorparoo -27.49393 , …" at bounding box center [393, 155] width 787 height 238
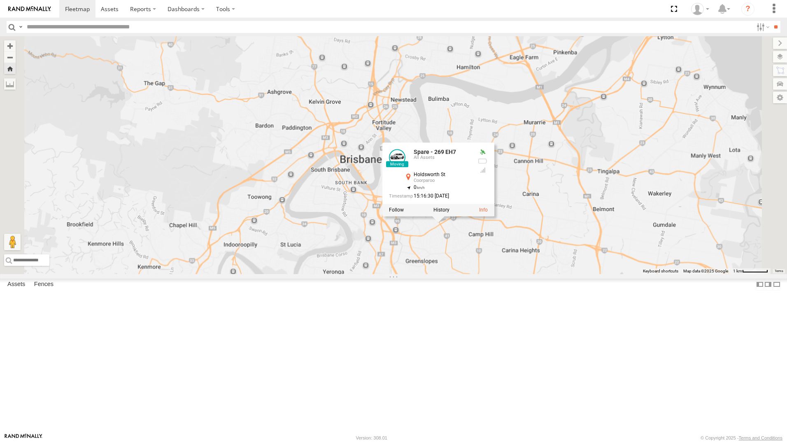
drag, startPoint x: 471, startPoint y: 214, endPoint x: 447, endPoint y: 230, distance: 29.4
click at [447, 230] on div "Spare - 269 EH7 Spare - 269 EH7 All Assets Holdsworth St Coorparoo -27.49393 , …" at bounding box center [393, 155] width 787 height 238
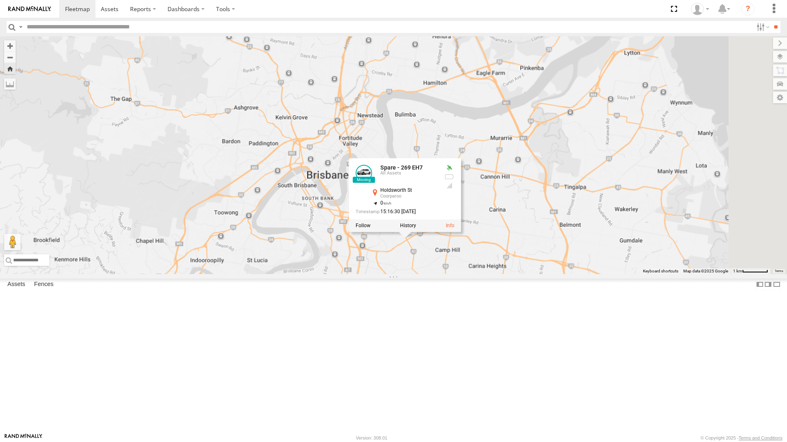
drag, startPoint x: 47, startPoint y: 76, endPoint x: 56, endPoint y: 77, distance: 9.1
click at [0, 0] on div "Spare - 269 EH7" at bounding box center [0, 0] width 0 height 0
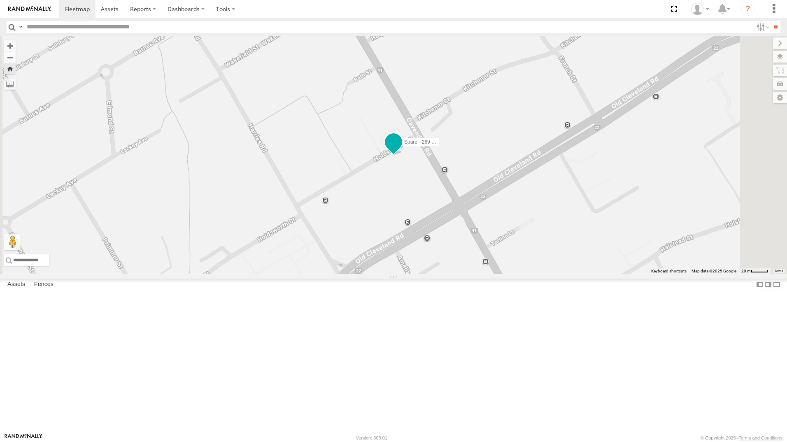
click at [401, 149] on span at bounding box center [393, 142] width 15 height 15
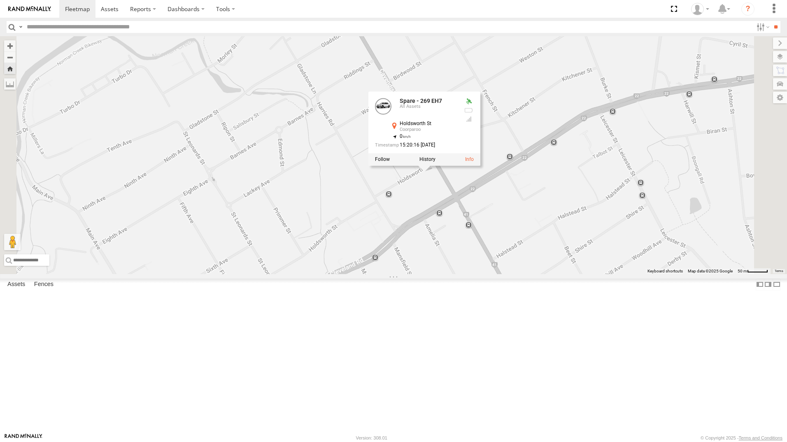
click at [0, 0] on div "Spare - 269 EH7" at bounding box center [0, 0] width 0 height 0
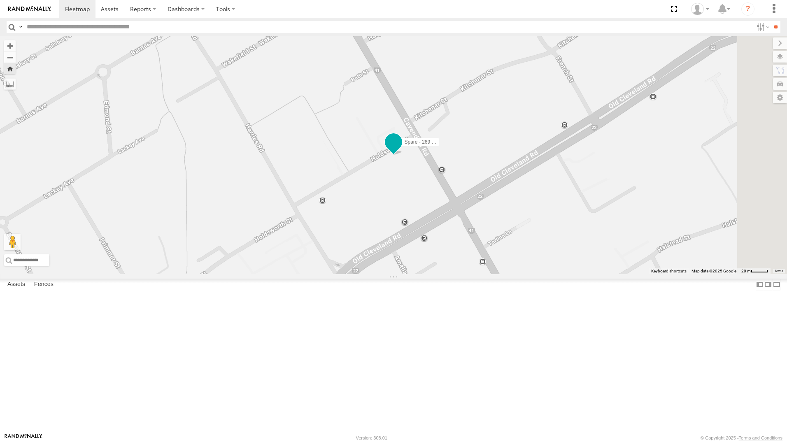
click at [401, 149] on span at bounding box center [393, 142] width 15 height 15
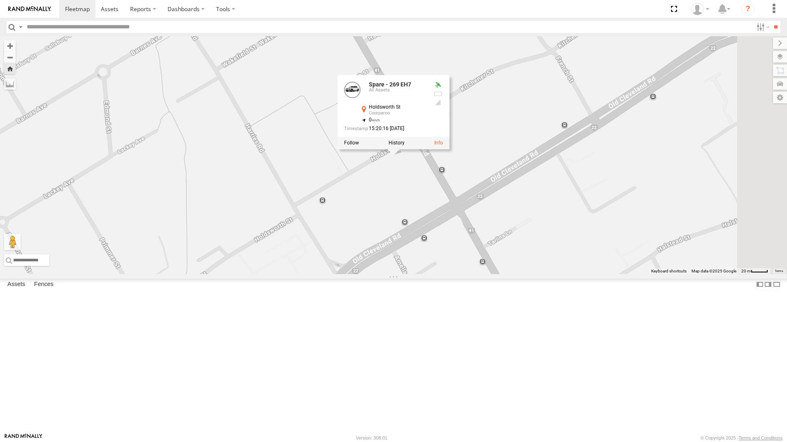
drag, startPoint x: 577, startPoint y: 277, endPoint x: 507, endPoint y: 263, distance: 71.0
click at [576, 274] on div "Spare - 269 EH7 Spare - 269 EH7 All Assets Holdsworth St Coorparoo -27.49393 , …" at bounding box center [393, 155] width 787 height 238
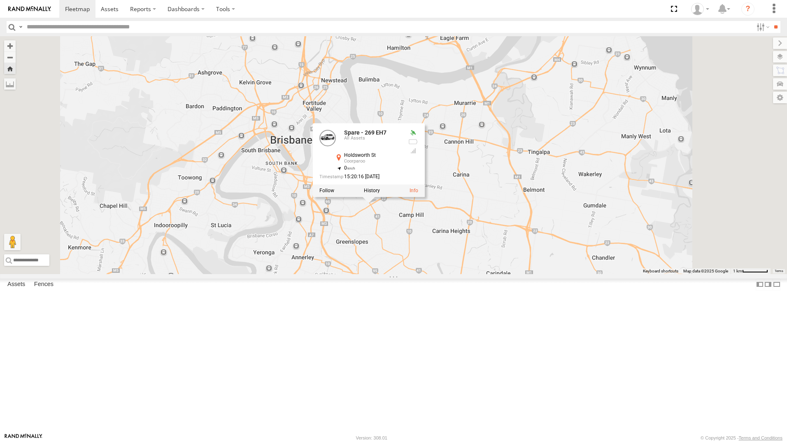
drag, startPoint x: 478, startPoint y: 298, endPoint x: 467, endPoint y: 306, distance: 13.5
click at [468, 274] on div "Spare - 269 EH7 Spare - 269 EH7 All Assets Holdsworth St Coorparoo -27.49393 , …" at bounding box center [393, 155] width 787 height 238
click at [496, 274] on div "Spare - 269 EH7 Spare - 269 EH7 All Assets Holdsworth St Coorparoo -27.49393 , …" at bounding box center [393, 155] width 787 height 238
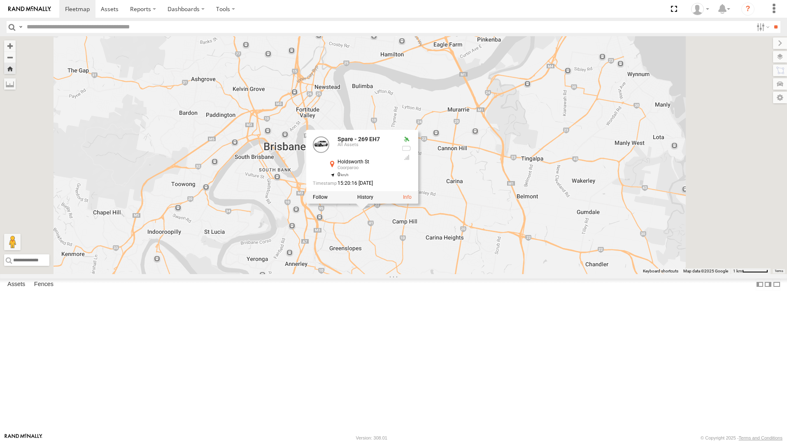
click at [638, 96] on div "Spare - 269 EH7 Spare - 269 EH7 All Assets Holdsworth St Coorparoo -27.49393 , …" at bounding box center [393, 155] width 787 height 238
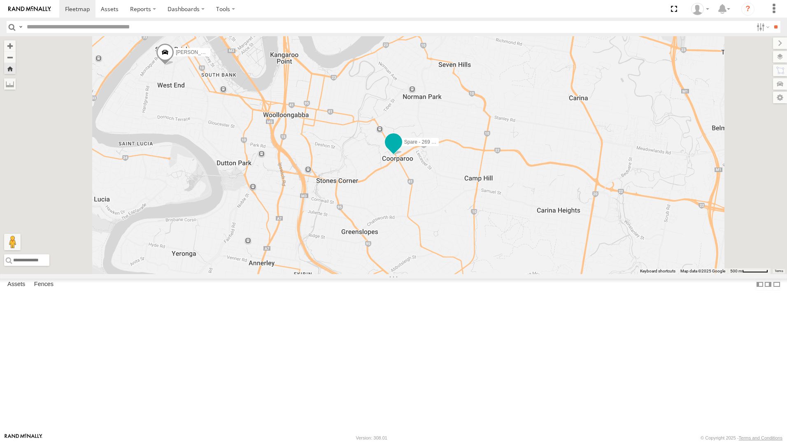
click at [401, 149] on span at bounding box center [393, 142] width 15 height 15
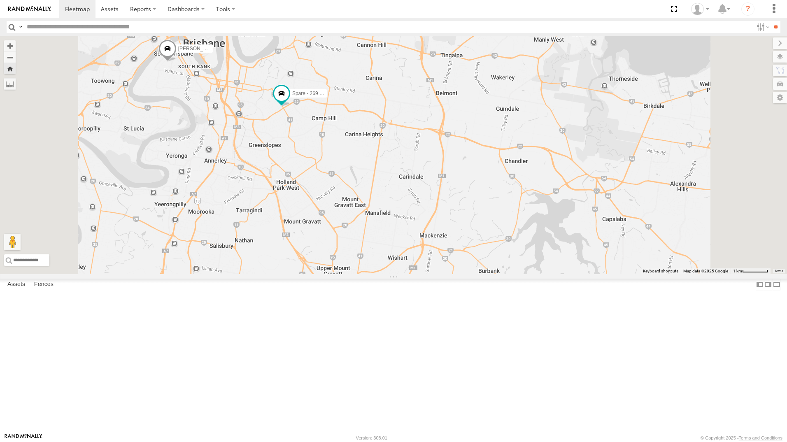
click at [0, 0] on div "All Assets" at bounding box center [0, 0] width 0 height 0
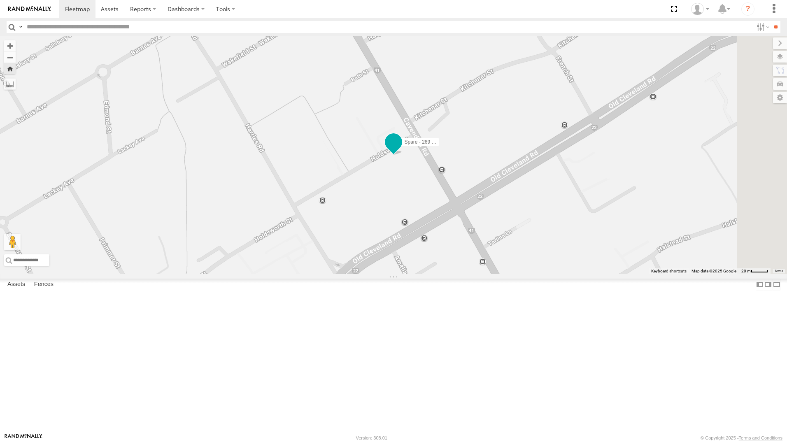
click at [401, 149] on span at bounding box center [393, 142] width 15 height 15
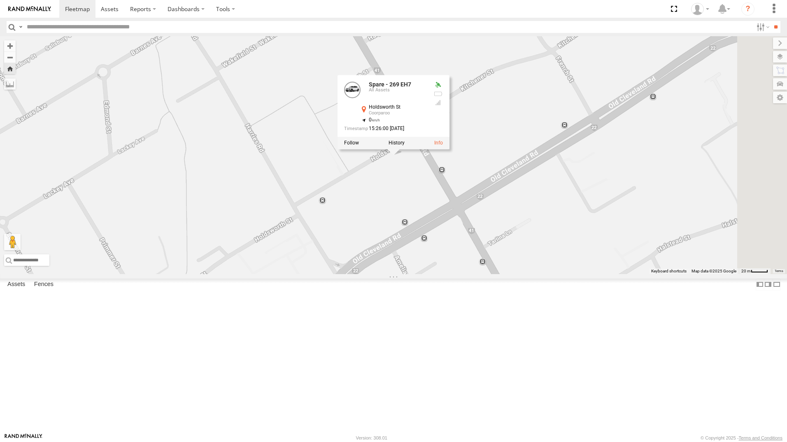
click at [698, 274] on div "Spare - 269 EH7 Spare - 269 EH7 All Assets Holdsworth St Coorparoo -27.49393 , …" at bounding box center [393, 155] width 787 height 238
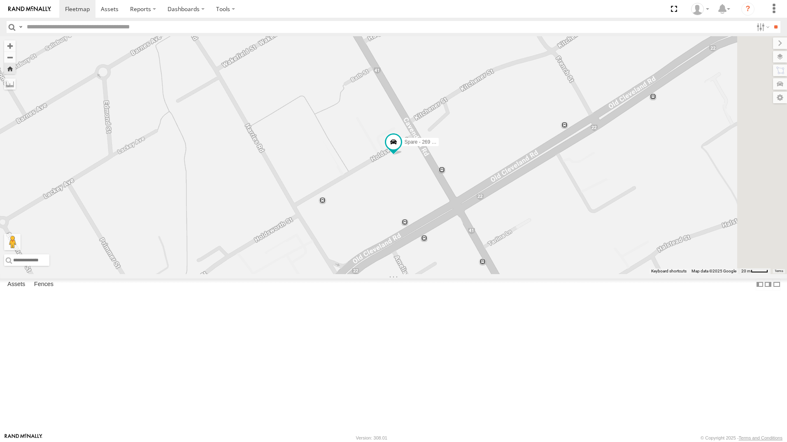
click at [0, 0] on div "[PERSON_NAME]" at bounding box center [0, 0] width 0 height 0
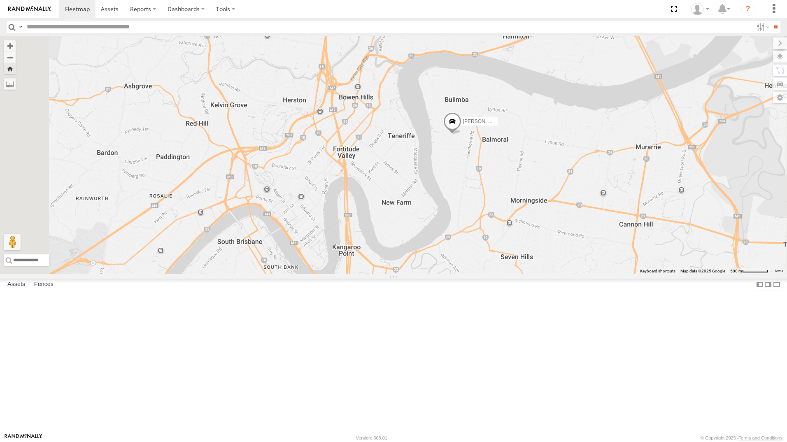
drag, startPoint x: 559, startPoint y: 204, endPoint x: 558, endPoint y: 224, distance: 19.8
click at [558, 224] on div "[PERSON_NAME]" at bounding box center [393, 155] width 787 height 238
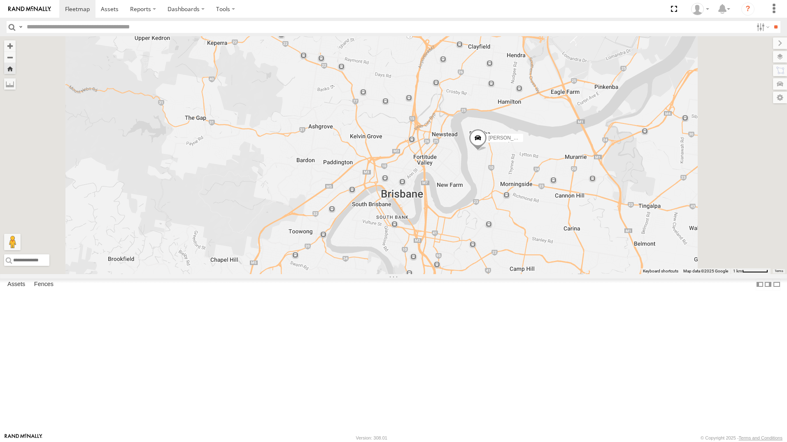
click at [504, 211] on div "[PERSON_NAME]" at bounding box center [393, 155] width 787 height 238
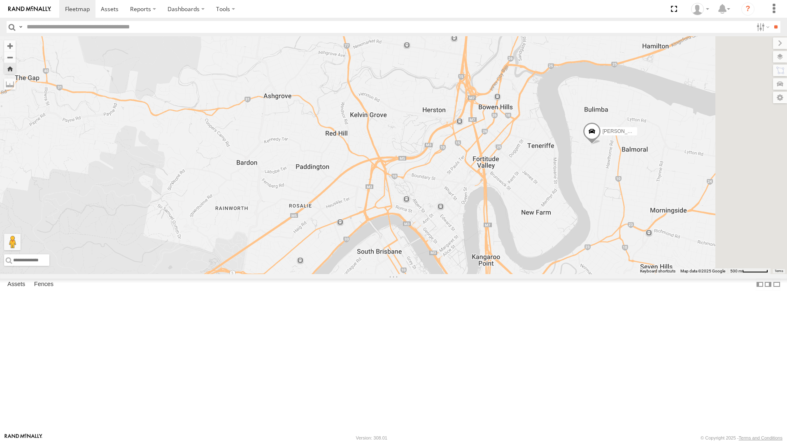
drag, startPoint x: 521, startPoint y: 223, endPoint x: 491, endPoint y: 196, distance: 39.6
click at [491, 196] on div "[PERSON_NAME]" at bounding box center [393, 155] width 787 height 238
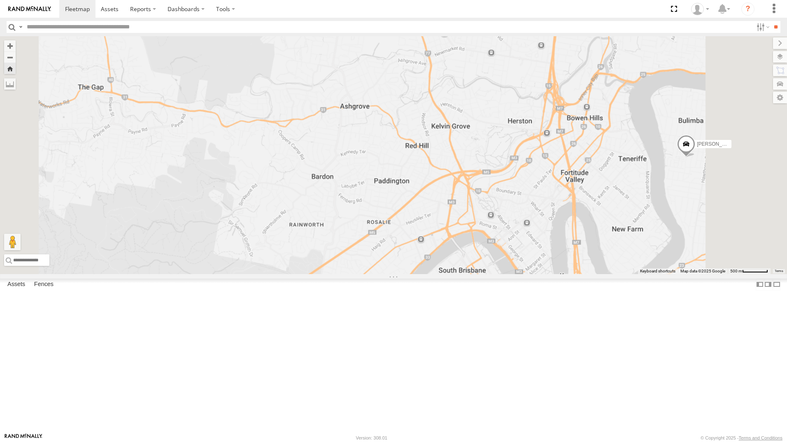
drag, startPoint x: 314, startPoint y: 198, endPoint x: 129, endPoint y: 180, distance: 185.8
click at [129, 180] on main "← Move left → Move right ↑ Move up ↓ Move down + Zoom in - Zoom out Home Jump l…" at bounding box center [393, 234] width 787 height 397
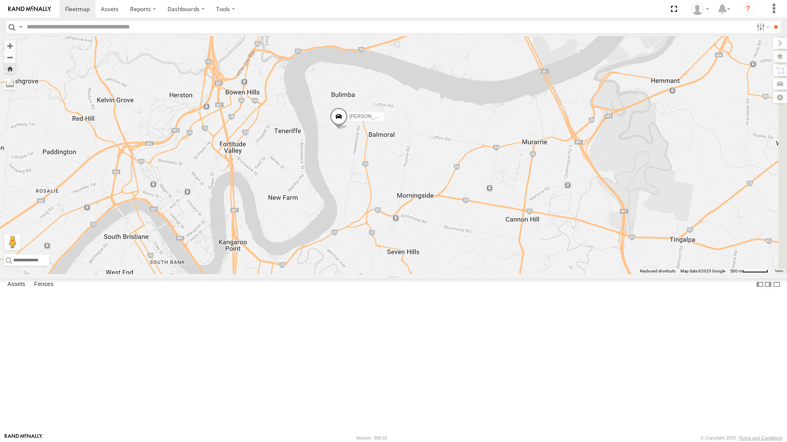
click at [348, 130] on span at bounding box center [339, 118] width 18 height 22
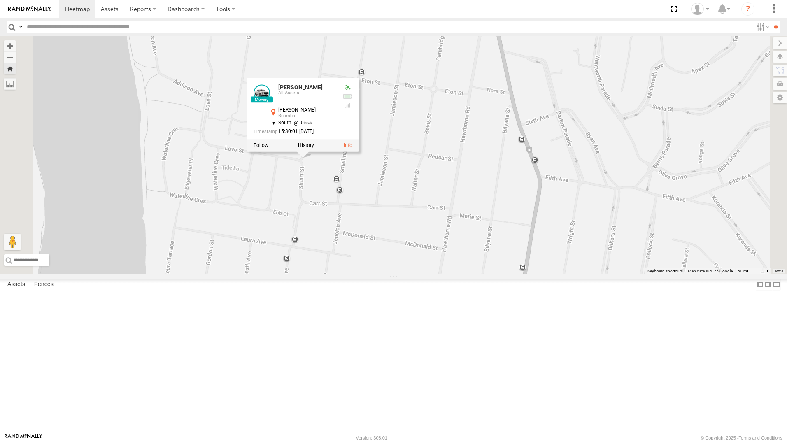
drag, startPoint x: 432, startPoint y: 246, endPoint x: 432, endPoint y: 254, distance: 7.8
click at [432, 254] on div "[PERSON_NAME] [PERSON_NAME] All Assets Stuart St Bulimba -27.45528 , 153.05759 …" at bounding box center [393, 155] width 787 height 238
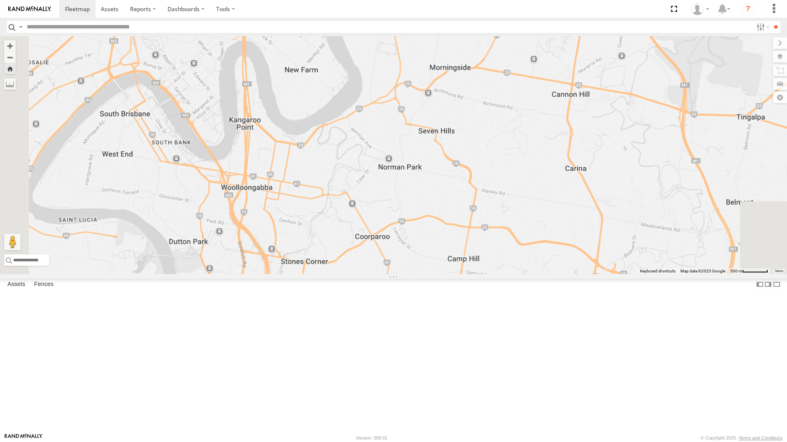
drag, startPoint x: 439, startPoint y: 360, endPoint x: 465, endPoint y: 145, distance: 216.9
click at [465, 145] on div "[PERSON_NAME] [PERSON_NAME] All Assets Stuart St Bulimba -27.45632 , 153.0578 E…" at bounding box center [393, 155] width 787 height 238
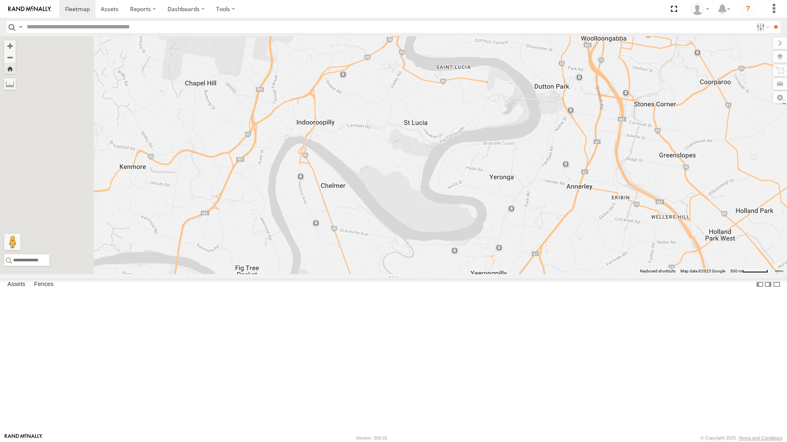
drag, startPoint x: 402, startPoint y: 206, endPoint x: 632, endPoint y: 145, distance: 238.2
click at [710, 86] on div "[PERSON_NAME] [PERSON_NAME] All Assets Stuart St Bulimba -27.45632 , 153.0578 E…" at bounding box center [393, 155] width 787 height 238
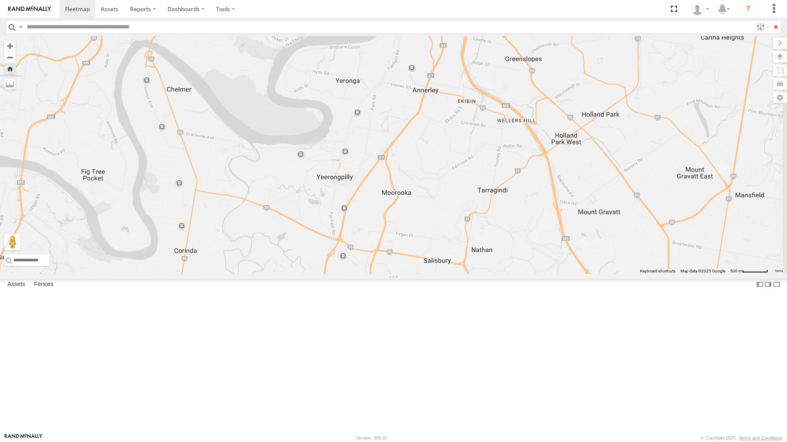
drag, startPoint x: 636, startPoint y: 254, endPoint x: 517, endPoint y: 165, distance: 148.6
click at [517, 165] on div "[PERSON_NAME] [PERSON_NAME] All Assets Stuart St Bulimba -27.45632 , 153.0578 E…" at bounding box center [393, 155] width 787 height 238
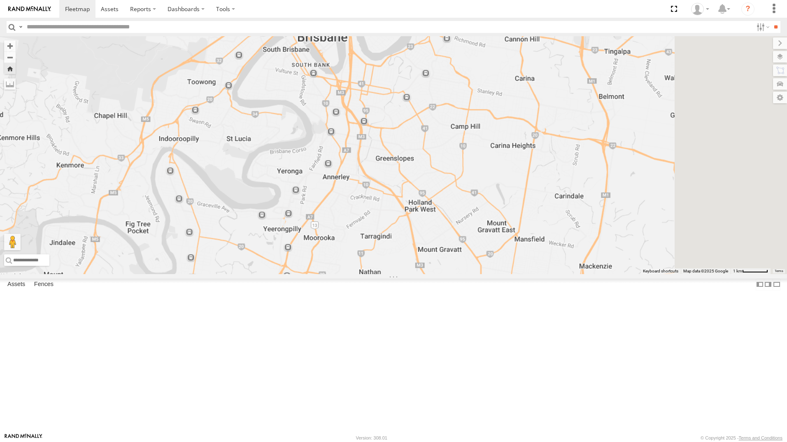
drag, startPoint x: 636, startPoint y: 59, endPoint x: 513, endPoint y: 161, distance: 159.7
click at [514, 162] on div "[PERSON_NAME] [PERSON_NAME] All Assets Stuart St Bulimba -27.45632 , 153.0578 E…" at bounding box center [393, 155] width 787 height 238
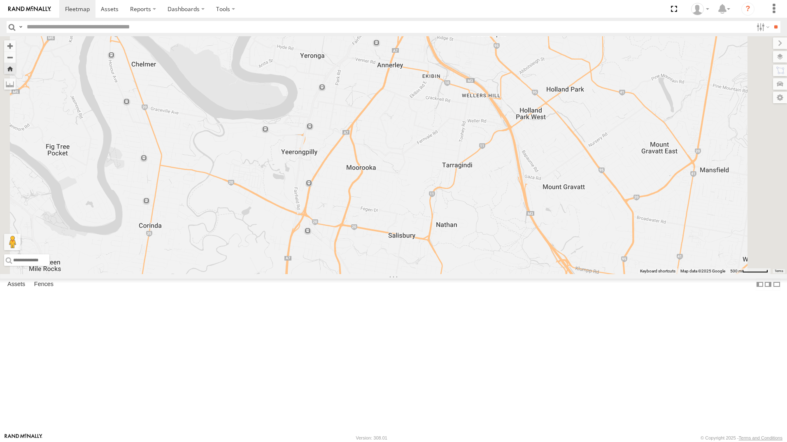
drag, startPoint x: 482, startPoint y: 180, endPoint x: 469, endPoint y: 126, distance: 56.0
click at [469, 126] on div "[PERSON_NAME] [PERSON_NAME] All Assets Stuart St Bulimba -27.45632 , 153.0578 E…" at bounding box center [393, 155] width 787 height 238
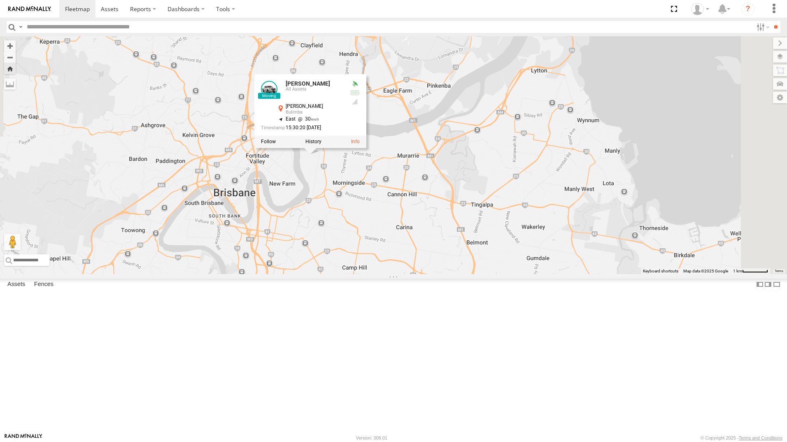
drag, startPoint x: 554, startPoint y: 173, endPoint x: 384, endPoint y: 350, distance: 245.5
click at [411, 274] on div "[PERSON_NAME] [PERSON_NAME] All Assets Stuart St Bulimba -27.45632 , 153.0578 E…" at bounding box center [393, 155] width 787 height 238
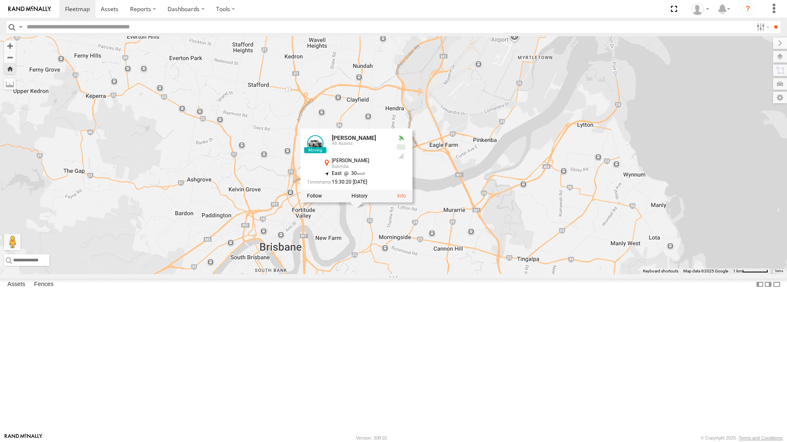
drag, startPoint x: 242, startPoint y: 289, endPoint x: 367, endPoint y: 372, distance: 150.3
click at [364, 274] on div "[PERSON_NAME] [PERSON_NAME] All Assets Stuart St Bulimba -27.45632 , 153.0578 E…" at bounding box center [393, 155] width 787 height 238
click at [423, 274] on div "[PERSON_NAME] [PERSON_NAME] All Assets Stuart St Bulimba -27.45632 , 153.0578 E…" at bounding box center [393, 155] width 787 height 238
click at [455, 274] on div "[PERSON_NAME] [PERSON_NAME] All Assets Stuart St Bulimba -27.45632 , 153.0578 E…" at bounding box center [393, 155] width 787 height 238
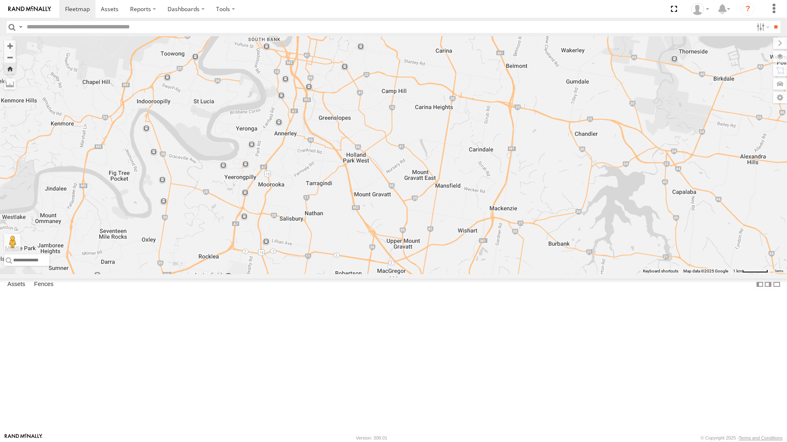
drag, startPoint x: 427, startPoint y: 341, endPoint x: 422, endPoint y: 120, distance: 221.2
click at [418, 104] on div "[PERSON_NAME]" at bounding box center [393, 155] width 787 height 238
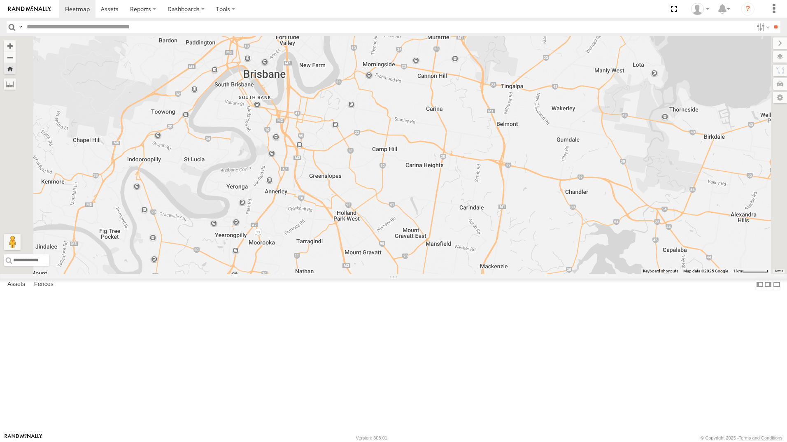
drag, startPoint x: 433, startPoint y: 128, endPoint x: 420, endPoint y: 201, distance: 74.1
click at [422, 203] on div "[PERSON_NAME]" at bounding box center [393, 155] width 787 height 238
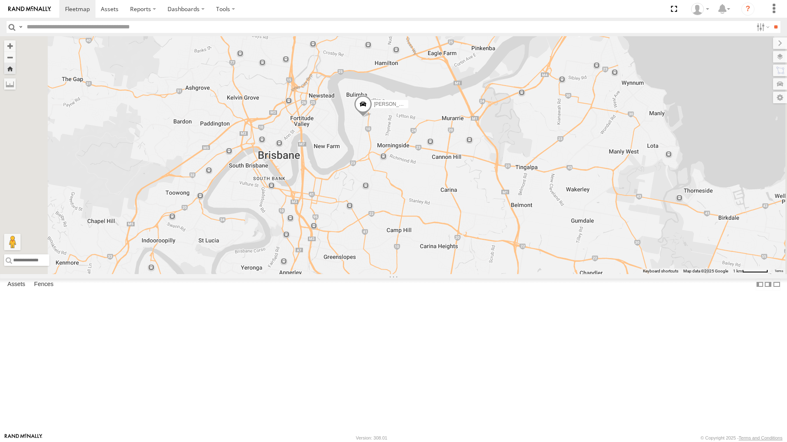
drag, startPoint x: 383, startPoint y: 121, endPoint x: 404, endPoint y: 203, distance: 83.8
click at [404, 203] on div "[PERSON_NAME]" at bounding box center [393, 155] width 787 height 238
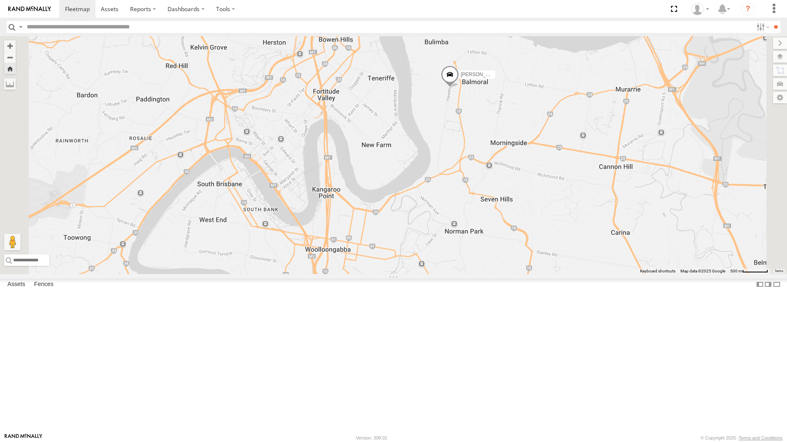
drag, startPoint x: 365, startPoint y: 122, endPoint x: 388, endPoint y: 168, distance: 51.2
click at [391, 167] on div "[PERSON_NAME]" at bounding box center [393, 155] width 787 height 238
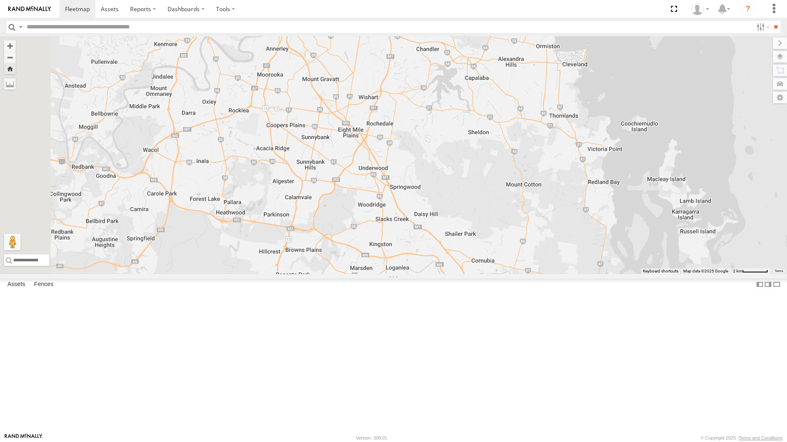
drag, startPoint x: 403, startPoint y: 272, endPoint x: 404, endPoint y: 258, distance: 14.1
click at [403, 274] on div "[PERSON_NAME]" at bounding box center [393, 155] width 787 height 238
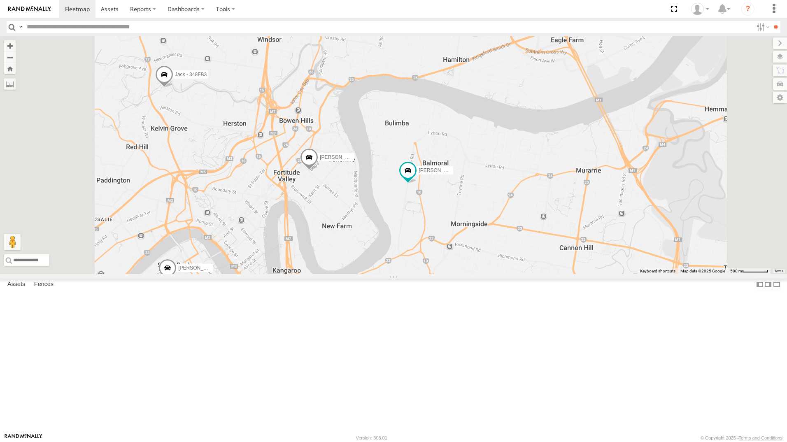
click at [177, 281] on span at bounding box center [168, 270] width 18 height 22
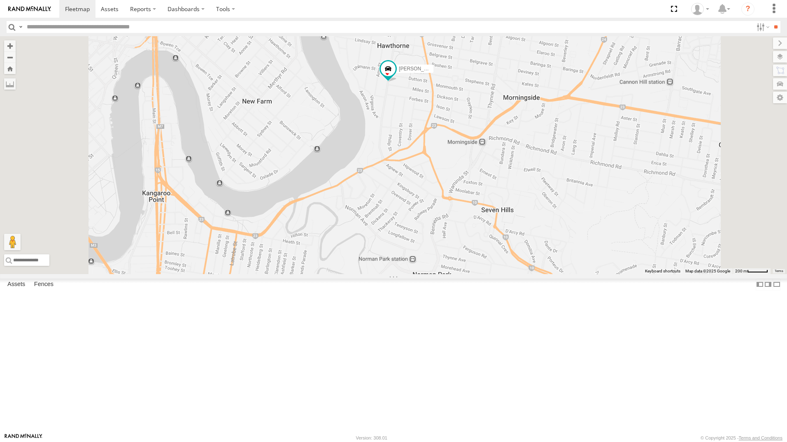
drag, startPoint x: 497, startPoint y: 328, endPoint x: 492, endPoint y: 193, distance: 135.6
click at [492, 193] on div "[PERSON_NAME] - 348FB3 [PERSON_NAME]- 817BG4 [PERSON_NAME] - 017IP4 [PERSON_NAM…" at bounding box center [393, 155] width 787 height 238
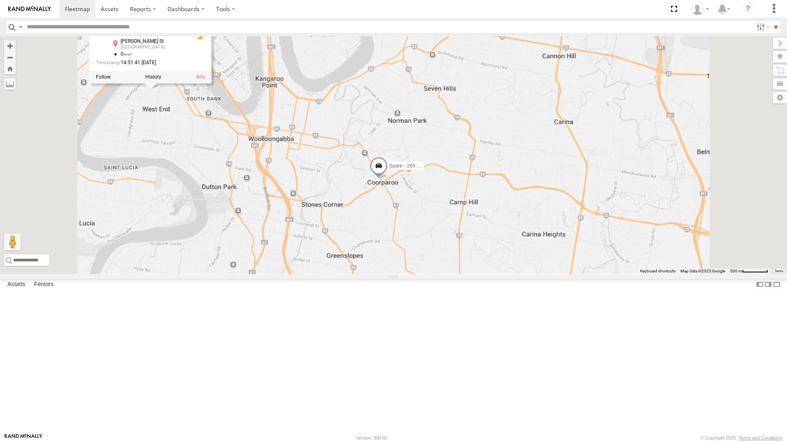
drag, startPoint x: 495, startPoint y: 224, endPoint x: 491, endPoint y: 156, distance: 68.1
click at [491, 156] on div "[PERSON_NAME] - 348FB3 [PERSON_NAME]- 817BG4 [PERSON_NAME] - 017IP4 [PERSON_NAM…" at bounding box center [393, 155] width 787 height 238
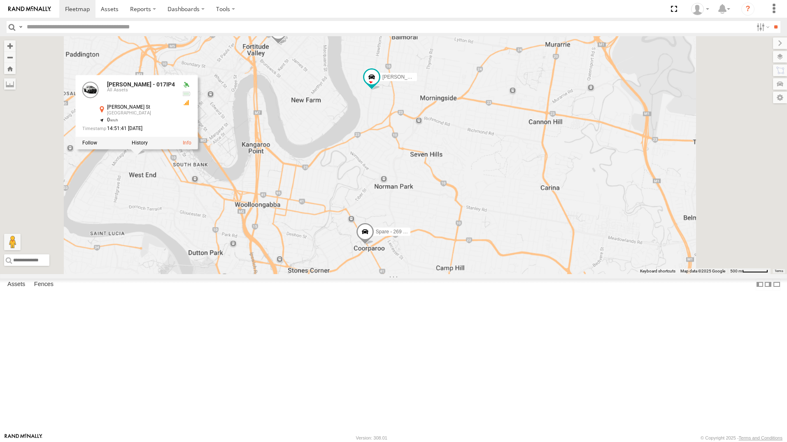
click at [481, 182] on div "[PERSON_NAME] - 348FB3 [PERSON_NAME]- 817BG4 [PERSON_NAME] - 017IP4 [PERSON_NAM…" at bounding box center [393, 155] width 787 height 238
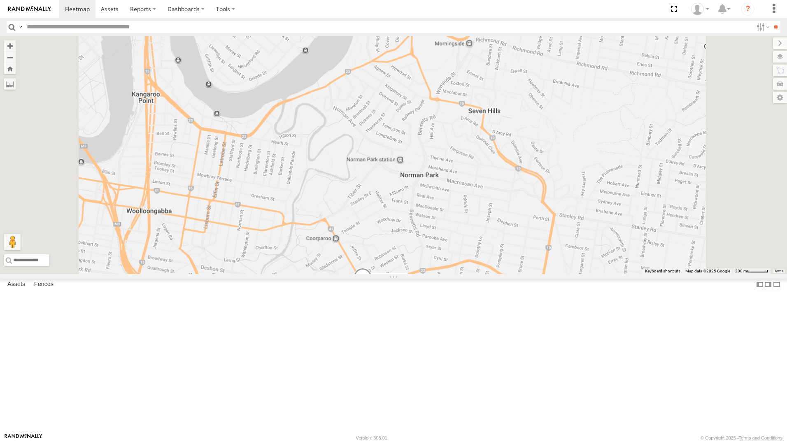
drag, startPoint x: 483, startPoint y: 216, endPoint x: 489, endPoint y: 127, distance: 89.2
click at [489, 127] on div "[PERSON_NAME] - 348FB3 [PERSON_NAME]- 817BG4 [PERSON_NAME] - 017IP4 [PERSON_NAM…" at bounding box center [393, 155] width 787 height 238
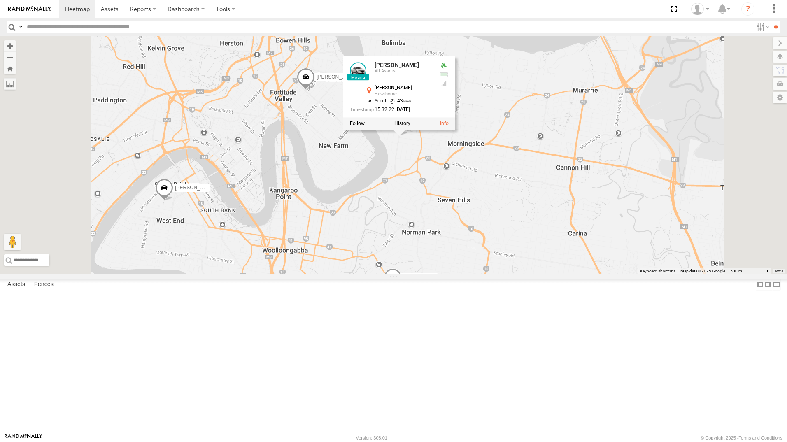
drag, startPoint x: 465, startPoint y: 190, endPoint x: 483, endPoint y: 275, distance: 86.7
click at [483, 274] on div "[PERSON_NAME] - 348FB3 [PERSON_NAME]- 817BG4 [PERSON_NAME] - 017IP4 [PERSON_NAM…" at bounding box center [393, 155] width 787 height 238
click at [403, 217] on div "[PERSON_NAME] - 348FB3 [PERSON_NAME]- 817BG4 [PERSON_NAME] - 017IP4 [PERSON_NAM…" at bounding box center [393, 155] width 787 height 238
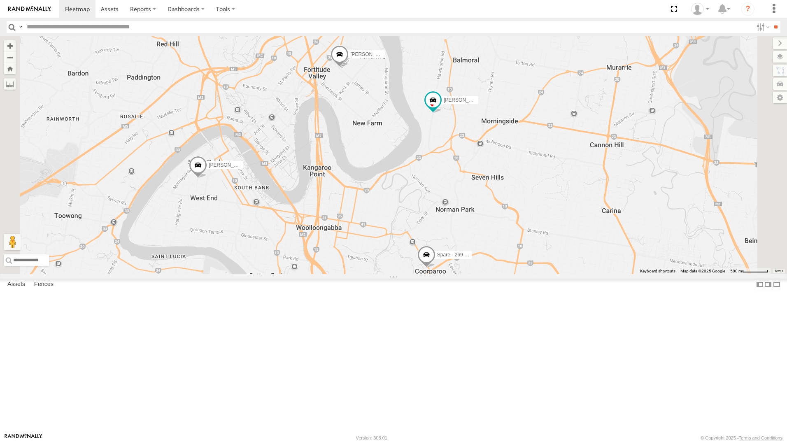
drag, startPoint x: 300, startPoint y: 161, endPoint x: 313, endPoint y: 88, distance: 74.7
click at [313, 88] on div "[PERSON_NAME] - 348FB3 [PERSON_NAME]- 817BG4 [PERSON_NAME] - 017IP4 [PERSON_NAM…" at bounding box center [393, 155] width 787 height 238
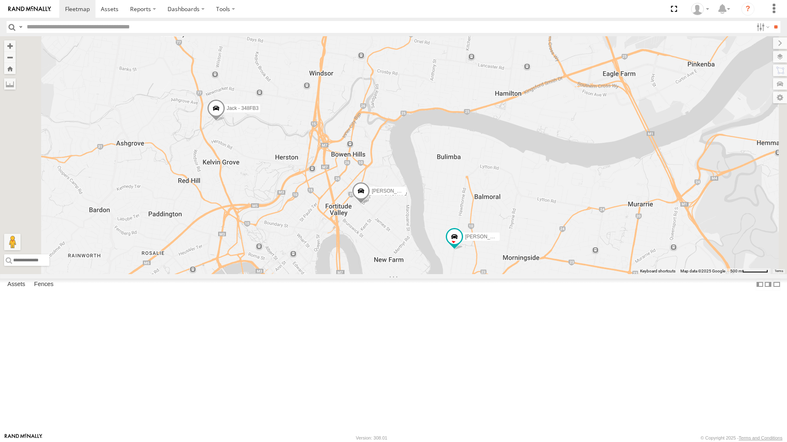
drag, startPoint x: 412, startPoint y: 168, endPoint x: 458, endPoint y: 298, distance: 137.8
click at [457, 274] on div "[PERSON_NAME] - 348FB3 [PERSON_NAME]- 817BG4 [PERSON_NAME] - 017IP4 [PERSON_NAM…" at bounding box center [393, 155] width 787 height 238
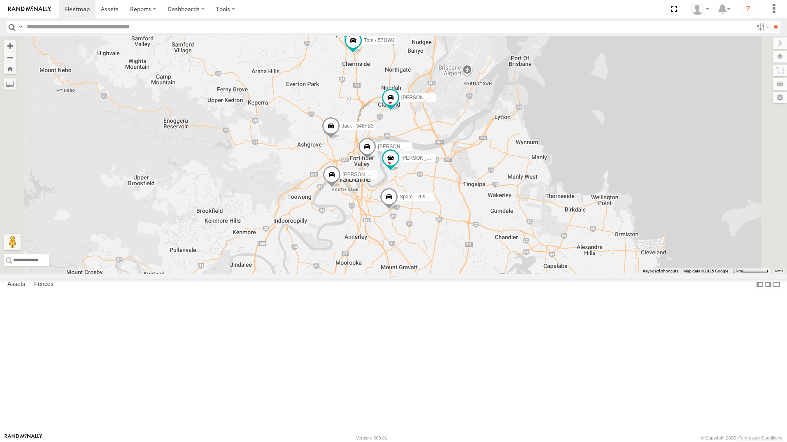
drag, startPoint x: 538, startPoint y: 247, endPoint x: 504, endPoint y: 253, distance: 34.7
click at [504, 253] on div "[PERSON_NAME] - 348FB3 [PERSON_NAME]- 817BG4 [PERSON_NAME] - 017IP4 [PERSON_NAM…" at bounding box center [393, 155] width 787 height 238
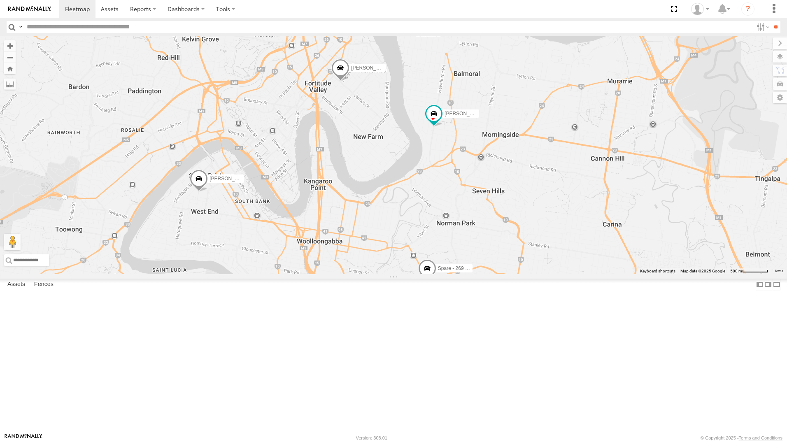
drag, startPoint x: 542, startPoint y: 224, endPoint x: 621, endPoint y: 161, distance: 100.8
click at [621, 161] on div "[PERSON_NAME] - 348FB3 [PERSON_NAME]- 817BG4 [PERSON_NAME] - 017IP4 [PERSON_NAM…" at bounding box center [393, 155] width 787 height 238
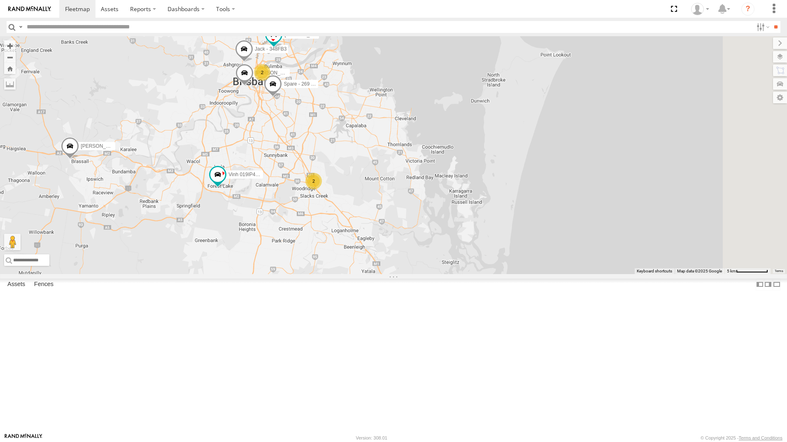
drag, startPoint x: 573, startPoint y: 262, endPoint x: 398, endPoint y: 230, distance: 177.5
click at [400, 226] on div "Jack - 348FB3 [PERSON_NAME] - 017IP4 [PERSON_NAME] - 063 EB2 Spare - 269 EH7 [P…" at bounding box center [393, 155] width 787 height 238
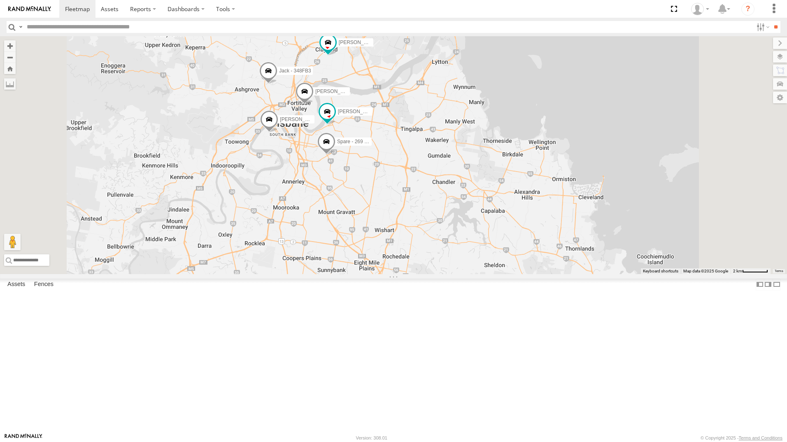
drag, startPoint x: 306, startPoint y: 126, endPoint x: 294, endPoint y: 181, distance: 55.7
click at [294, 181] on div "Jack - 348FB3 [PERSON_NAME] - 017IP4 [PERSON_NAME] - 063 EB2 Spare - 269 EH7 [P…" at bounding box center [393, 155] width 787 height 238
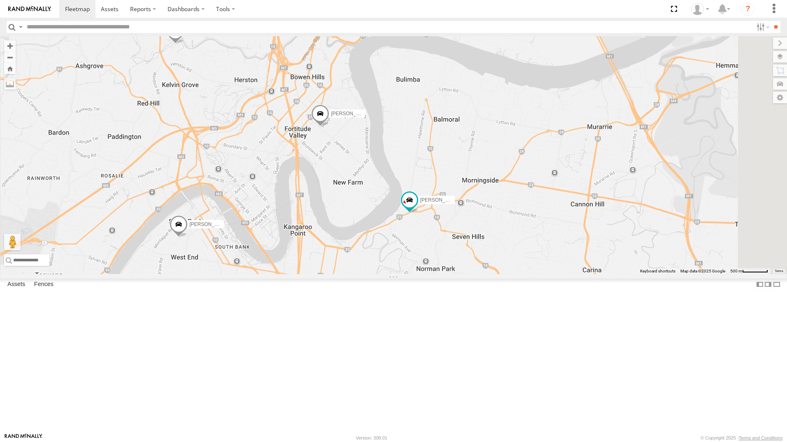
drag, startPoint x: 333, startPoint y: 84, endPoint x: 350, endPoint y: 156, distance: 74.1
click at [343, 152] on div "Jack - 348FB3 [PERSON_NAME] - 017IP4 [PERSON_NAME] - 063 EB2 Spare - 269 EH7 [P…" at bounding box center [393, 155] width 787 height 238
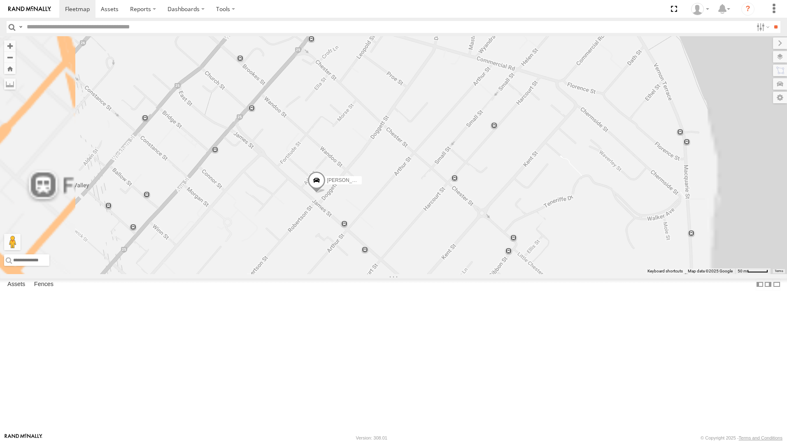
click at [326, 194] on span at bounding box center [317, 182] width 18 height 22
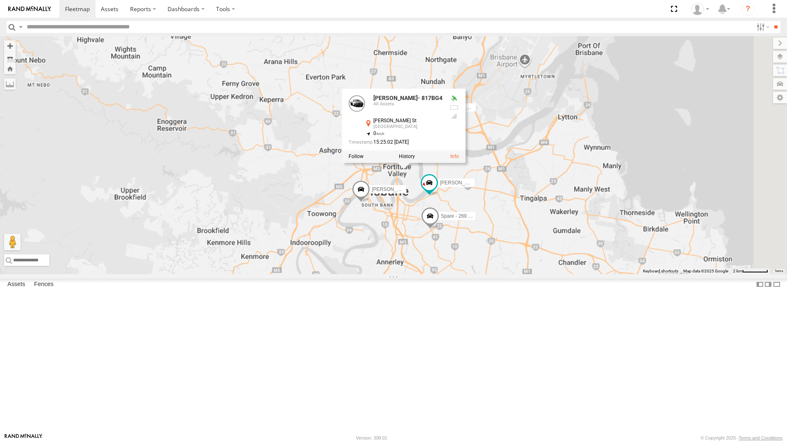
drag, startPoint x: 579, startPoint y: 250, endPoint x: 460, endPoint y: 294, distance: 126.6
click at [460, 274] on div "Jack - 348FB3 [PERSON_NAME] - 017IP4 [PERSON_NAME] - 063 EB2 Spare - 269 EH7 [P…" at bounding box center [393, 155] width 787 height 238
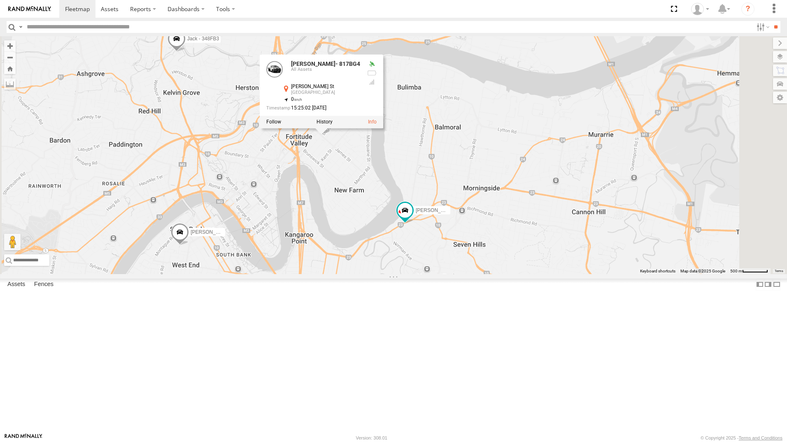
drag, startPoint x: 526, startPoint y: 217, endPoint x: 475, endPoint y: 283, distance: 82.5
click at [475, 274] on div "Jack - 348FB3 [PERSON_NAME] - 017IP4 [PERSON_NAME] - 063 EB2 Spare - 269 EH7 [P…" at bounding box center [393, 155] width 787 height 238
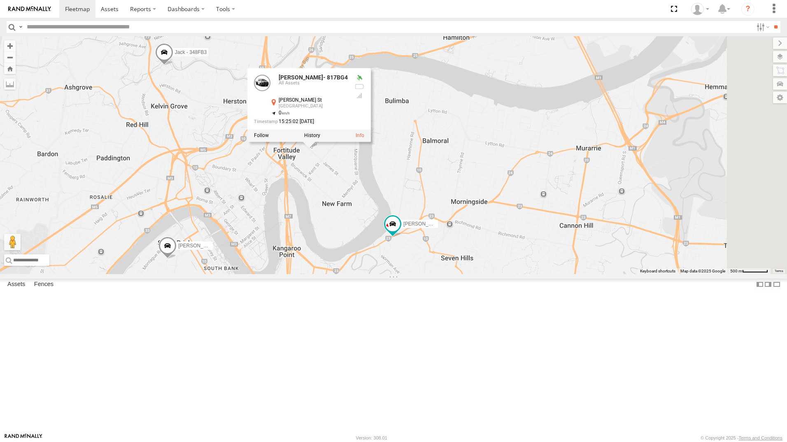
click at [0, 0] on div "All Assets" at bounding box center [0, 0] width 0 height 0
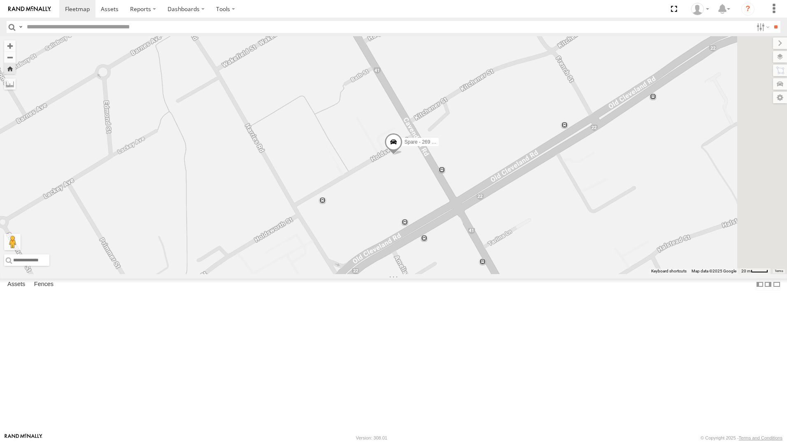
click at [403, 155] on span at bounding box center [394, 144] width 18 height 22
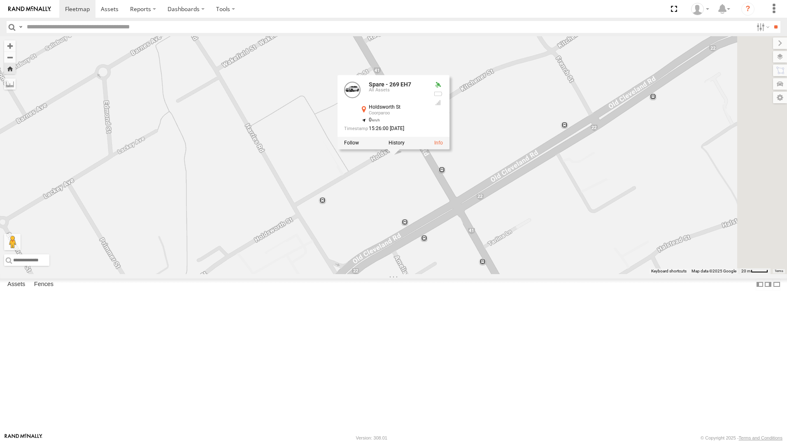
click at [658, 263] on div "Spare - 269 EH7 Spare - 269 EH7 All Assets Holdsworth St Coorparoo -27.49393 , …" at bounding box center [393, 155] width 787 height 238
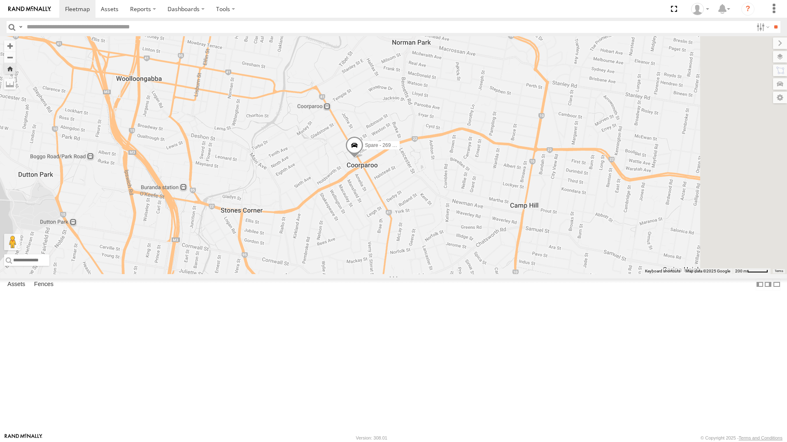
drag, startPoint x: 653, startPoint y: 83, endPoint x: 516, endPoint y: 136, distance: 147.1
click at [516, 136] on div "Spare - 269 EH7" at bounding box center [393, 155] width 787 height 238
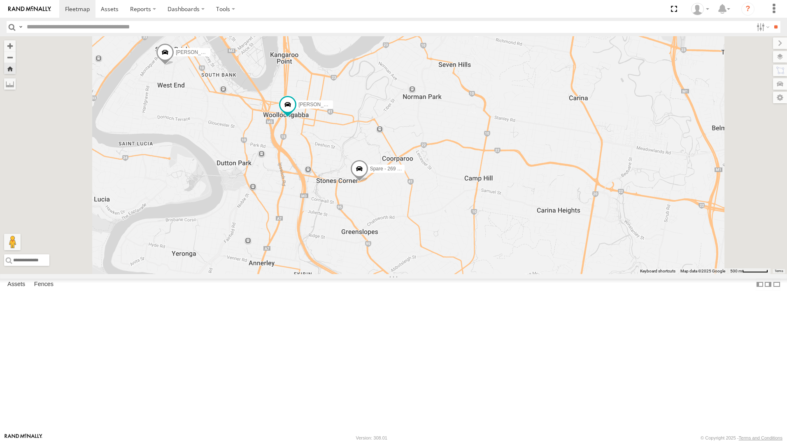
click at [0, 0] on div "[PERSON_NAME] All Assets" at bounding box center [0, 0] width 0 height 0
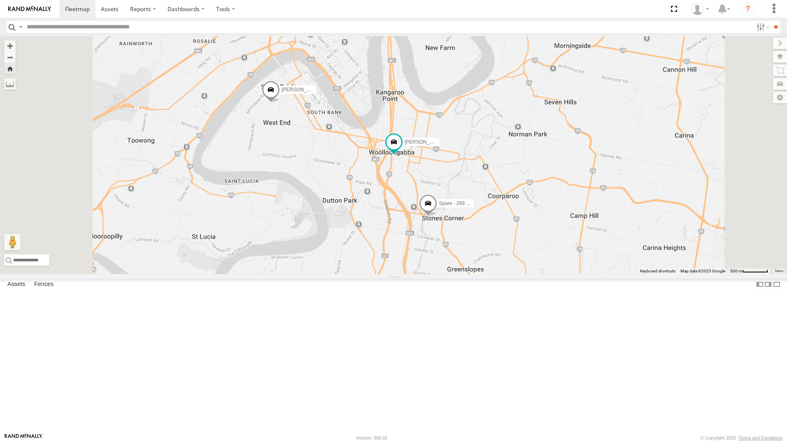
click at [0, 0] on div "Spare - 269 EH7 All Assets" at bounding box center [0, 0] width 0 height 0
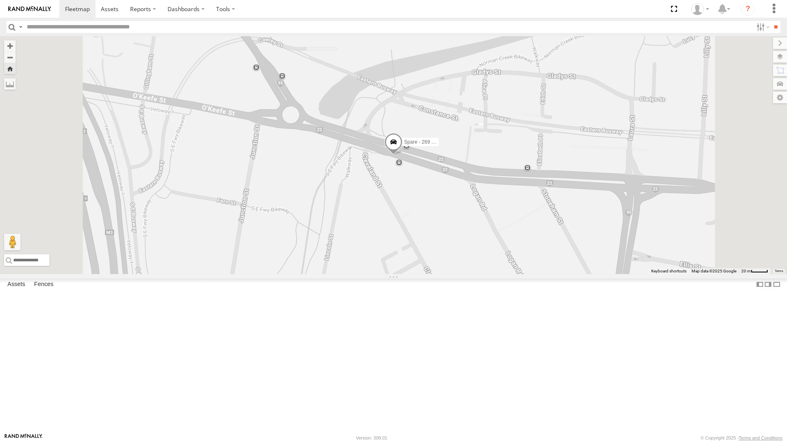
click at [403, 156] on span at bounding box center [394, 144] width 18 height 22
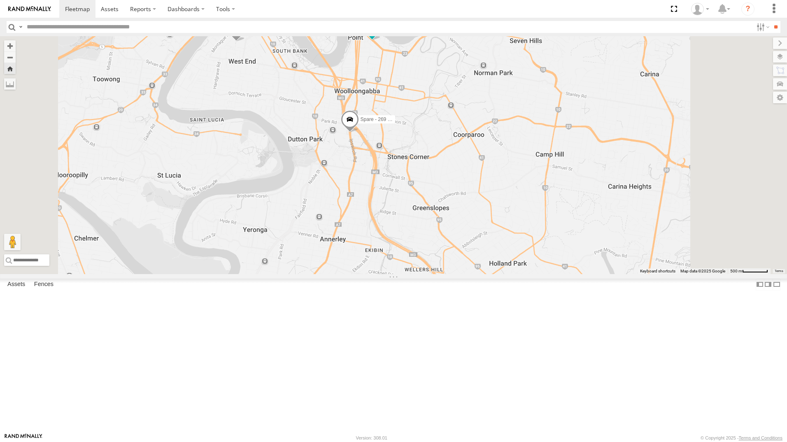
click at [359, 133] on span at bounding box center [350, 121] width 18 height 22
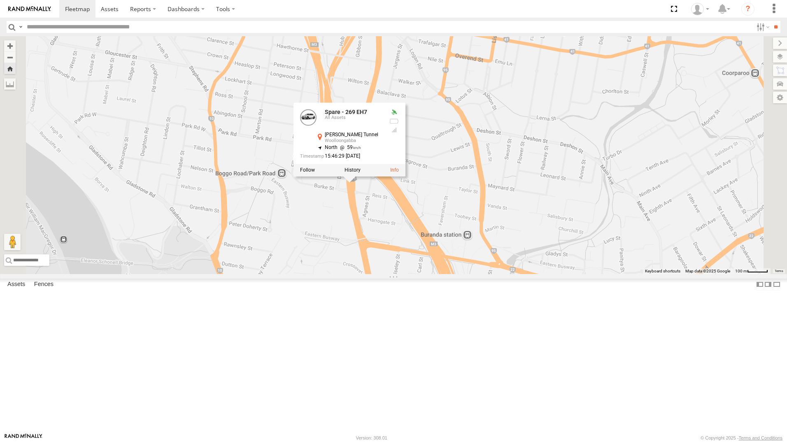
drag, startPoint x: 476, startPoint y: 267, endPoint x: 509, endPoint y: 271, distance: 32.3
click at [479, 274] on div "[PERSON_NAME]- 817BG4 [PERSON_NAME] - 017IP4 [PERSON_NAME] - 269 EH7 Spare - 26…" at bounding box center [393, 155] width 787 height 238
click at [512, 270] on div "[PERSON_NAME]- 817BG4 [PERSON_NAME] - 017IP4 [PERSON_NAME] - 269 EH7 Spare - 26…" at bounding box center [393, 155] width 787 height 238
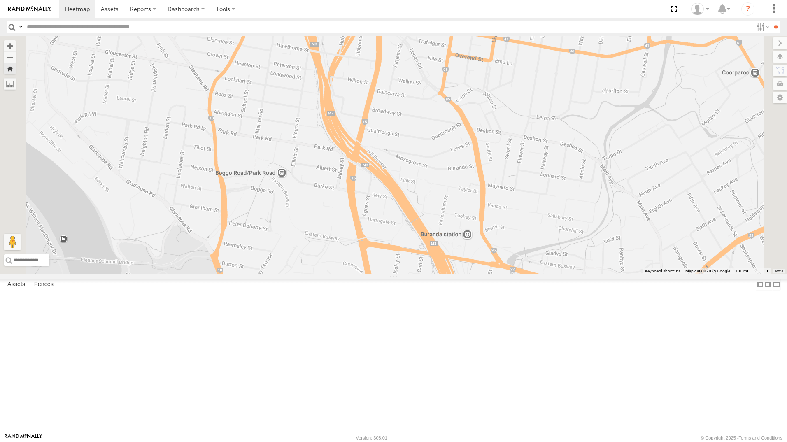
click at [0, 0] on div "Spare - 269 EH7" at bounding box center [0, 0] width 0 height 0
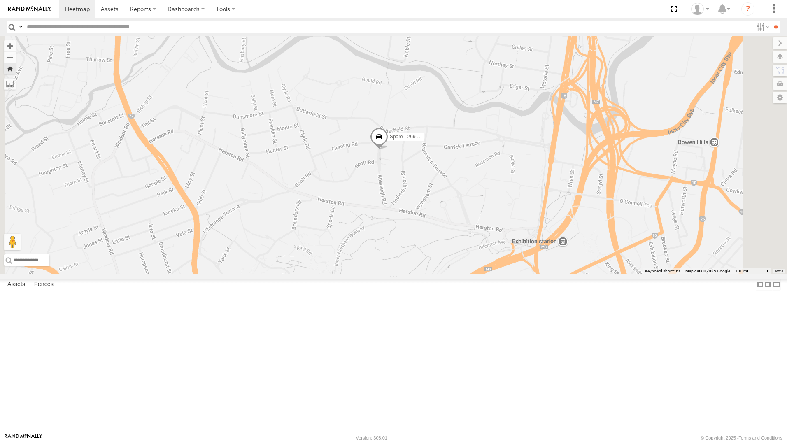
click at [388, 150] on span at bounding box center [379, 139] width 18 height 22
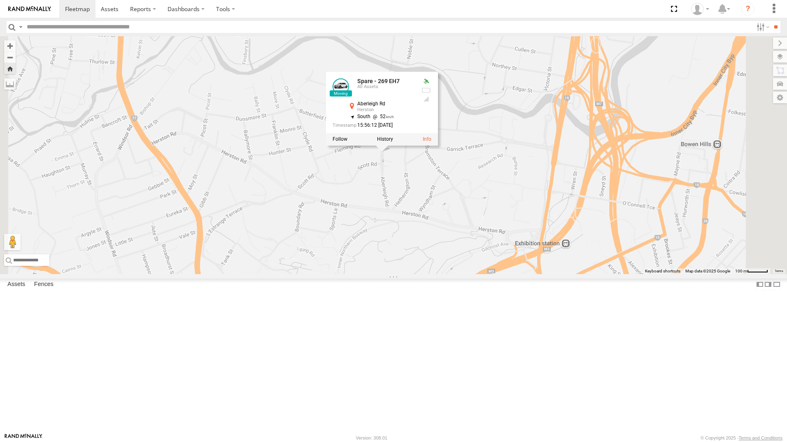
drag, startPoint x: 436, startPoint y: 261, endPoint x: 440, endPoint y: 264, distance: 5.2
click at [440, 264] on div "Spare - 269 EH7 Spare - 269 EH7 All Assets [GEOGRAPHIC_DATA][PERSON_NAME] -27.4…" at bounding box center [393, 155] width 787 height 238
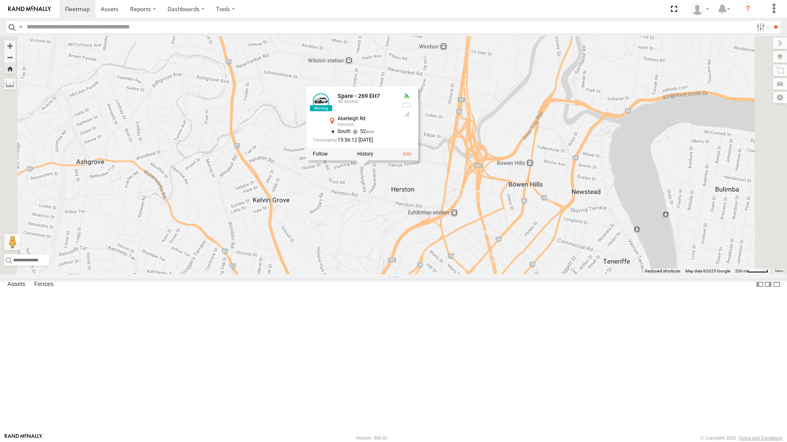
drag, startPoint x: 572, startPoint y: 274, endPoint x: 561, endPoint y: 278, distance: 11.1
click at [571, 274] on div "Spare - 269 EH7 Spare - 269 EH7 All Assets [GEOGRAPHIC_DATA][PERSON_NAME] -27.4…" at bounding box center [393, 155] width 787 height 238
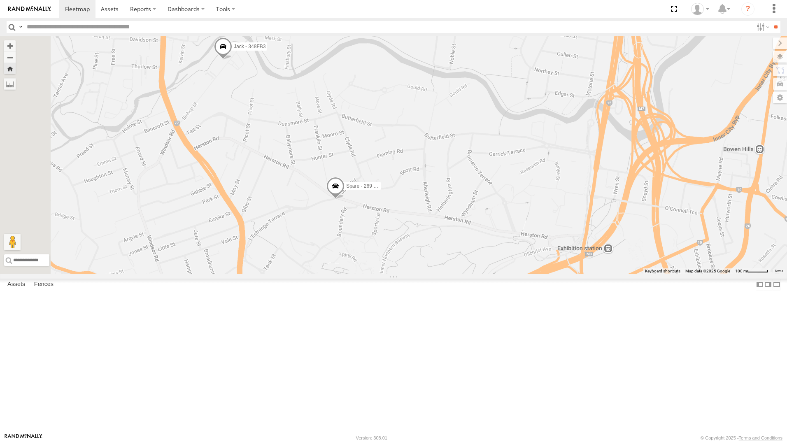
click at [345, 199] on span at bounding box center [336, 188] width 18 height 22
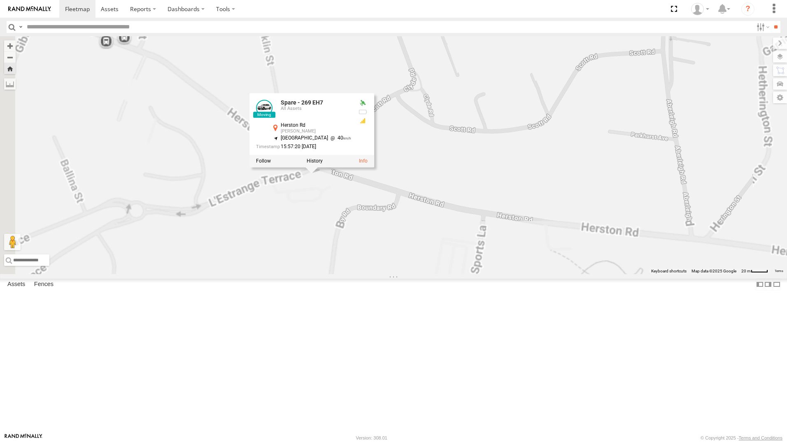
click at [506, 247] on div "Jack - 348FB3 Spare - 269 EH7 [PERSON_NAME] - 017IP4 [PERSON_NAME] - 063 EB2 [P…" at bounding box center [393, 155] width 787 height 238
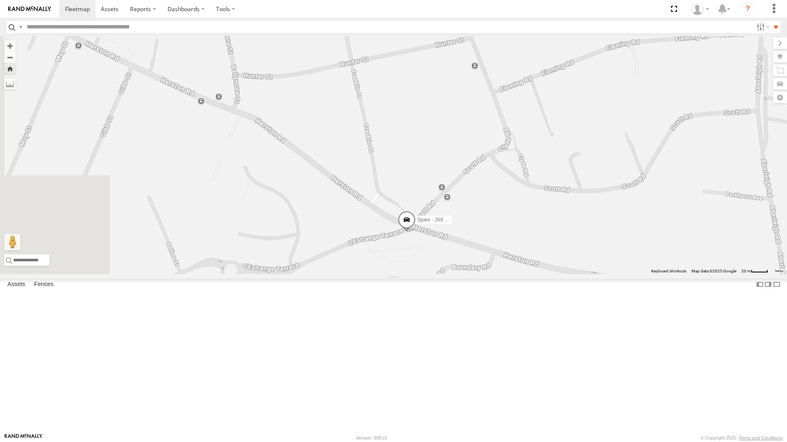
drag, startPoint x: 424, startPoint y: 263, endPoint x: 429, endPoint y: 269, distance: 7.7
click at [429, 269] on div "Jack - 348FB3 Spare - 269 EH7 [PERSON_NAME] - 017IP4 [PERSON_NAME] - 063 EB2 [P…" at bounding box center [393, 155] width 787 height 238
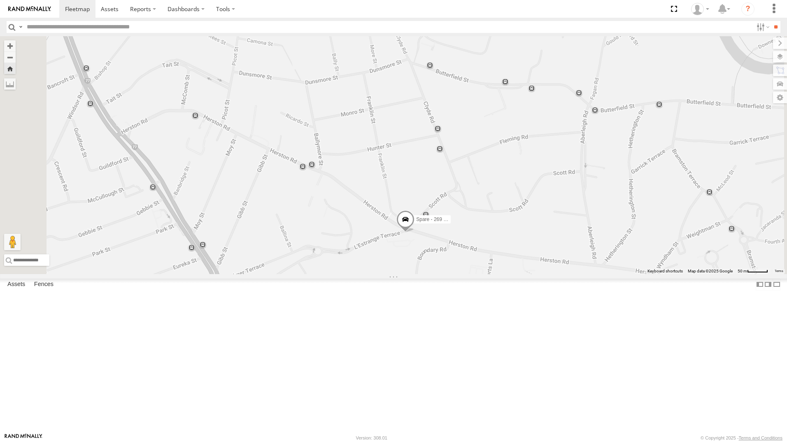
drag, startPoint x: 399, startPoint y: 208, endPoint x: 465, endPoint y: 252, distance: 79.3
click at [465, 252] on div "Jack - 348FB3 Spare - 269 EH7 [PERSON_NAME] - 017IP4 [PERSON_NAME] - 063 EB2 [P…" at bounding box center [393, 155] width 787 height 238
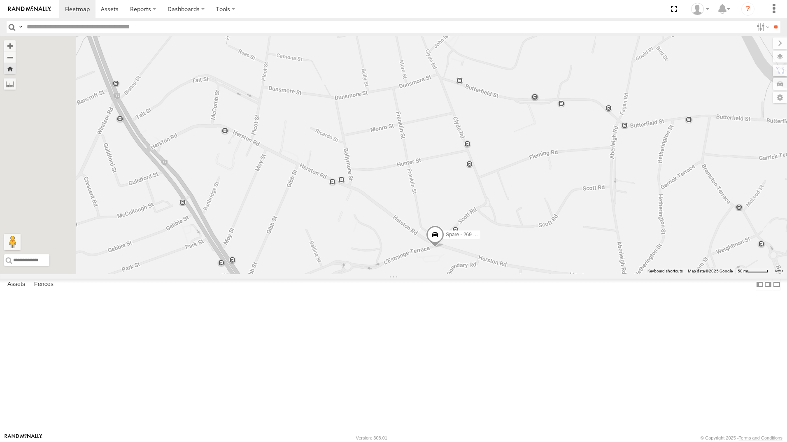
click at [444, 248] on span at bounding box center [435, 237] width 18 height 22
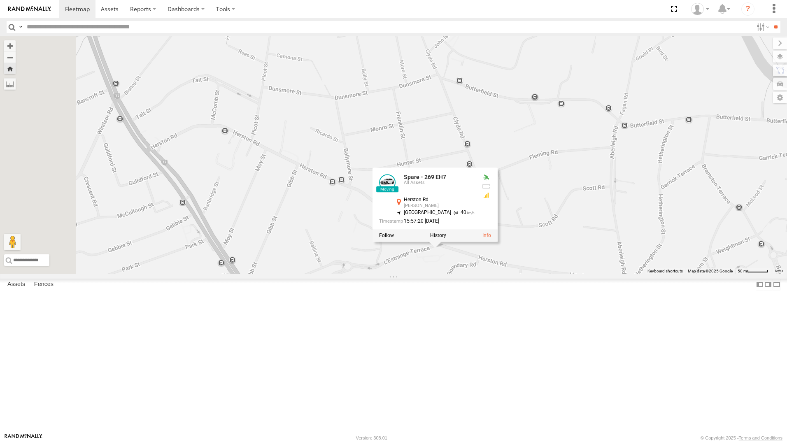
click at [438, 248] on div "Jack - 348FB3 Spare - 269 EH7 [PERSON_NAME] - 017IP4 [PERSON_NAME] - 063 EB2 [P…" at bounding box center [393, 155] width 787 height 238
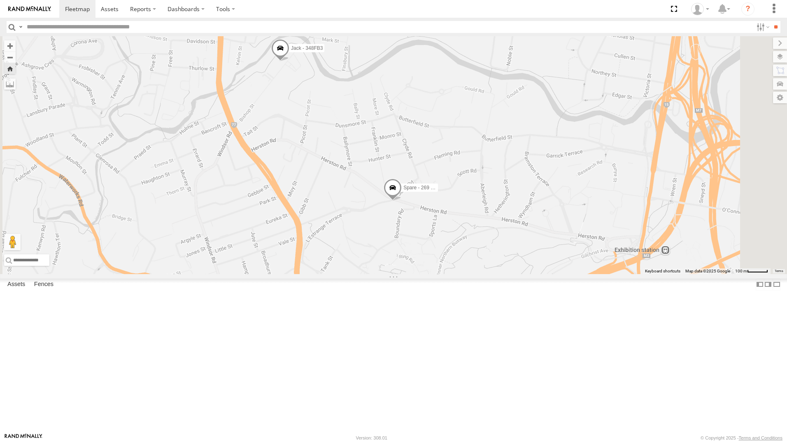
drag, startPoint x: 411, startPoint y: 163, endPoint x: 351, endPoint y: 134, distance: 66.1
click at [412, 165] on div "Jack - 348FB3 Spare - 269 EH7 [PERSON_NAME] - 017IP4 [PERSON_NAME] - 063 EB2 [P…" at bounding box center [393, 155] width 787 height 238
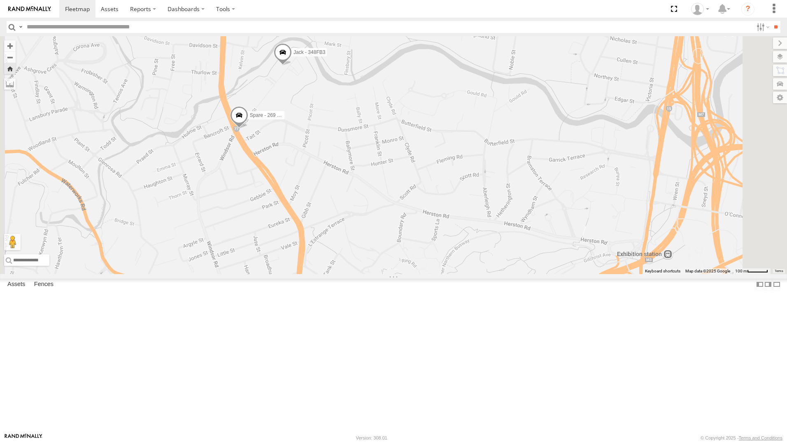
click at [0, 0] on div "Spare - 269 EH7" at bounding box center [0, 0] width 0 height 0
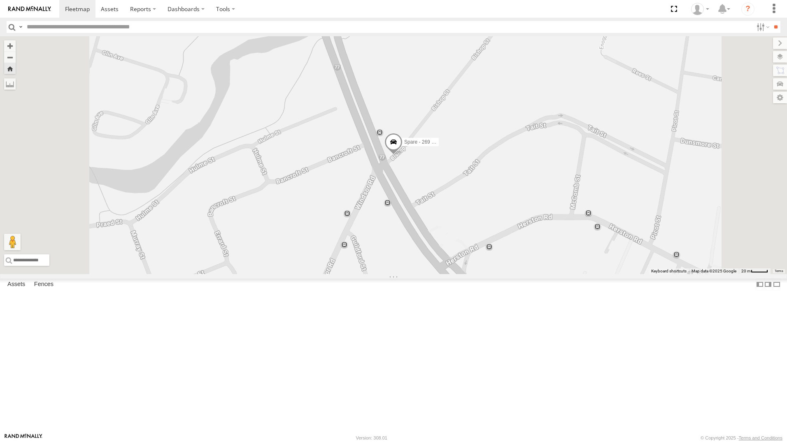
click at [0, 0] on div "Spare - 269 EH7" at bounding box center [0, 0] width 0 height 0
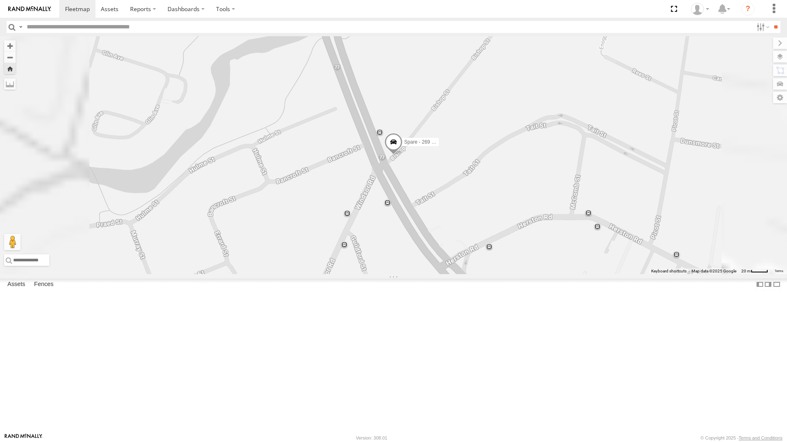
click at [403, 155] on span at bounding box center [394, 144] width 18 height 22
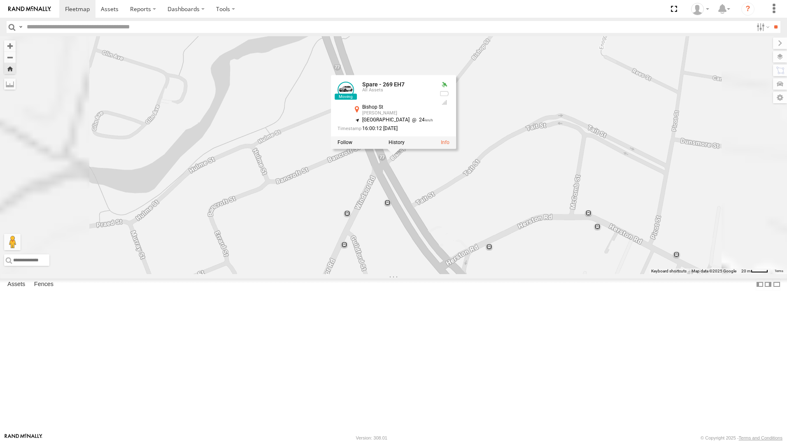
click at [598, 205] on div "Spare - 269 EH7 Spare - 269 EH7 All Assets [PERSON_NAME][GEOGRAPHIC_DATA][PERSO…" at bounding box center [393, 155] width 787 height 238
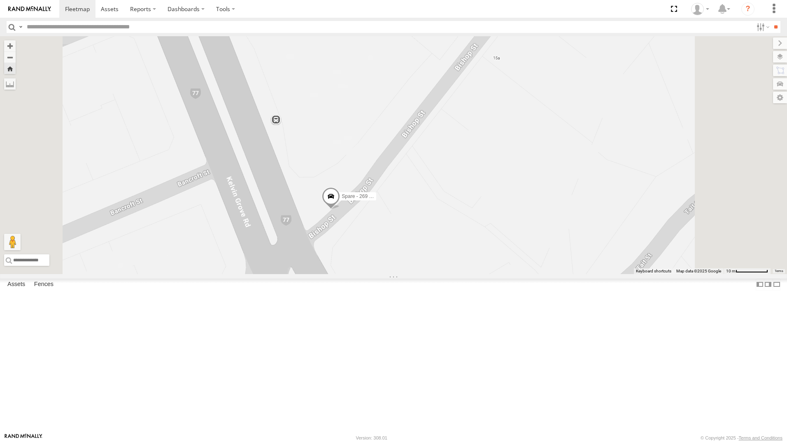
click at [0, 0] on div "All Assets" at bounding box center [0, 0] width 0 height 0
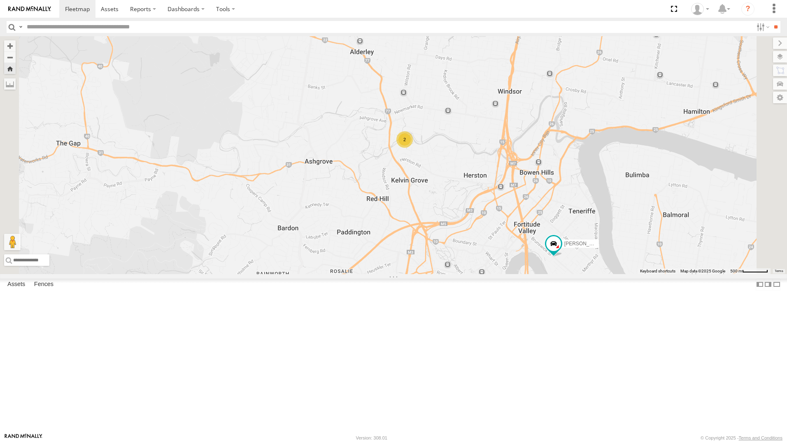
drag, startPoint x: 54, startPoint y: 229, endPoint x: 109, endPoint y: 234, distance: 55.7
click at [0, 0] on div "All Assets" at bounding box center [0, 0] width 0 height 0
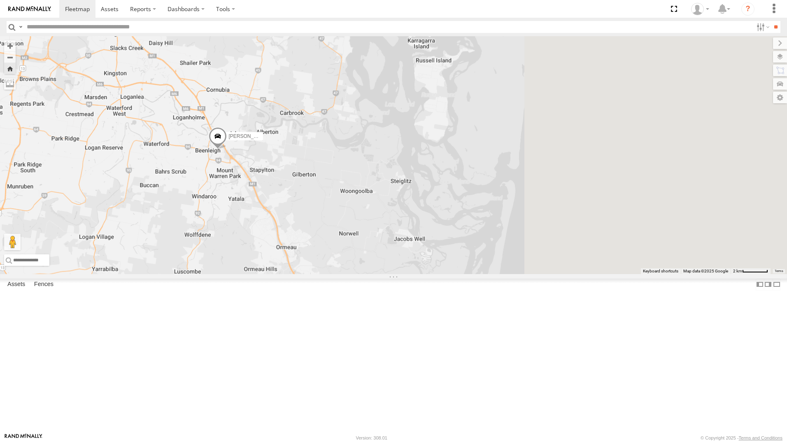
drag, startPoint x: 729, startPoint y: 301, endPoint x: 354, endPoint y: 269, distance: 376.1
click at [345, 269] on div "[PERSON_NAME] - 842JY2" at bounding box center [393, 155] width 787 height 238
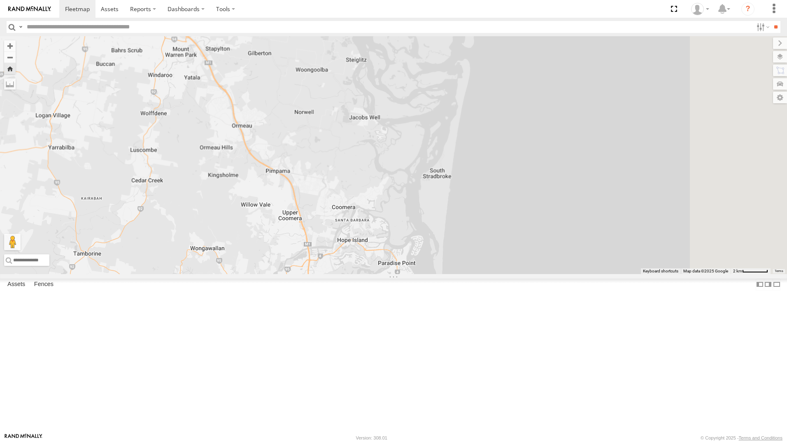
drag, startPoint x: 386, startPoint y: 251, endPoint x: 346, endPoint y: 132, distance: 125.2
click at [346, 132] on div "[PERSON_NAME] - 842JY2" at bounding box center [393, 155] width 787 height 238
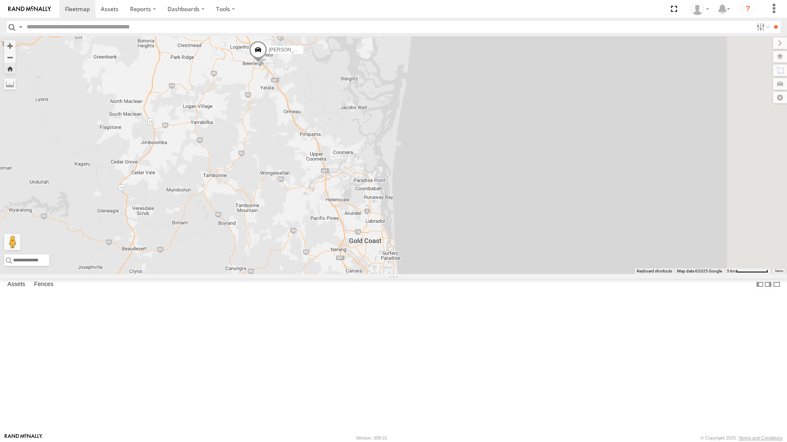
drag, startPoint x: 497, startPoint y: 313, endPoint x: 225, endPoint y: 26, distance: 395.0
click at [480, 274] on div "[PERSON_NAME] - 842JY2" at bounding box center [393, 155] width 787 height 238
